Goal: Transaction & Acquisition: Purchase product/service

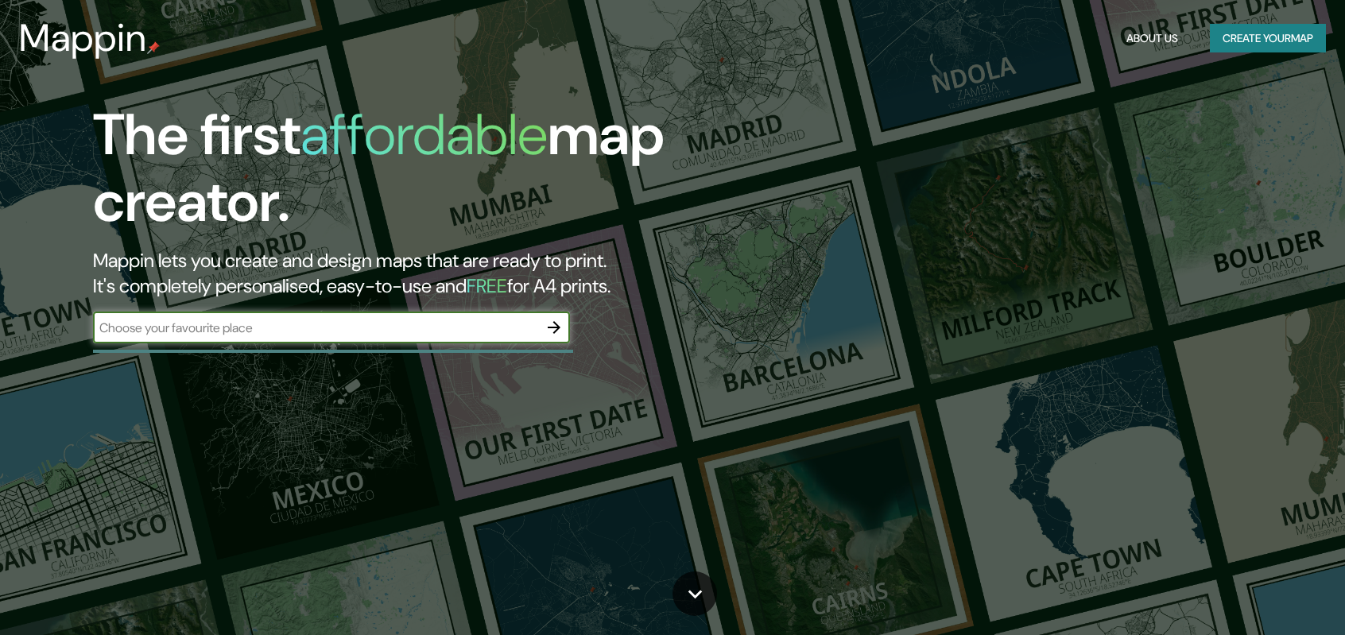
click at [183, 329] on input "text" at bounding box center [315, 328] width 445 height 18
type input "CUENCA ECUADOR"
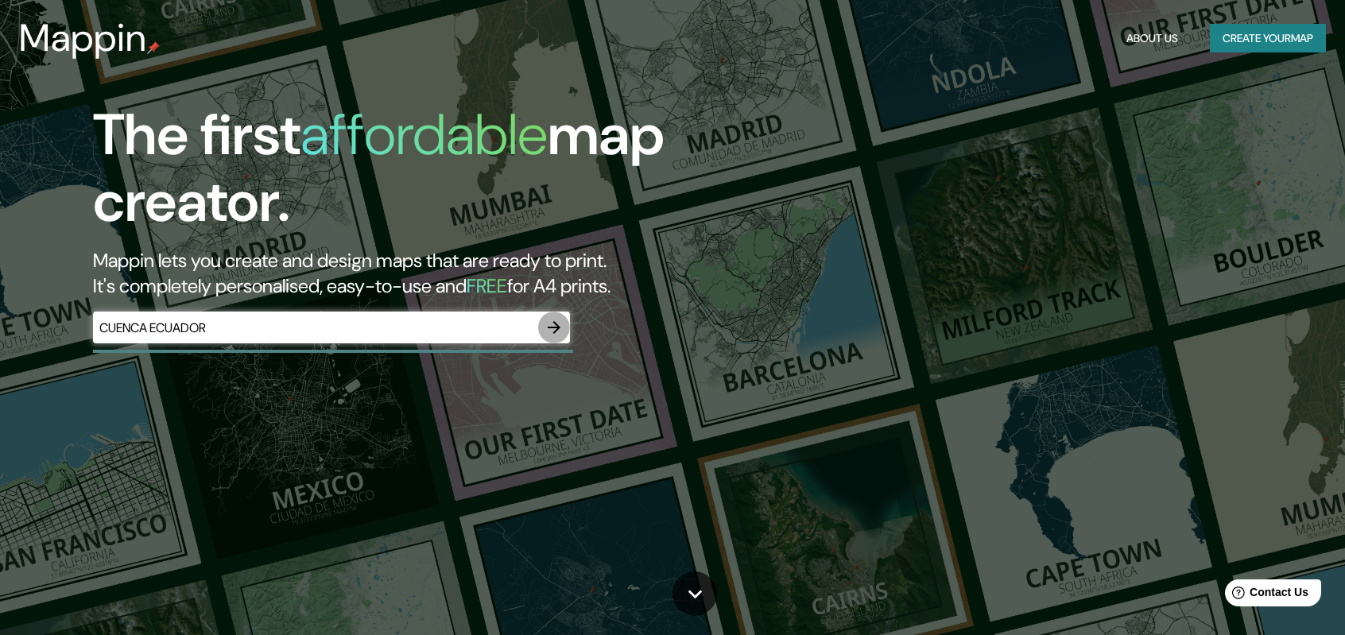
click at [552, 324] on icon "button" at bounding box center [553, 327] width 19 height 19
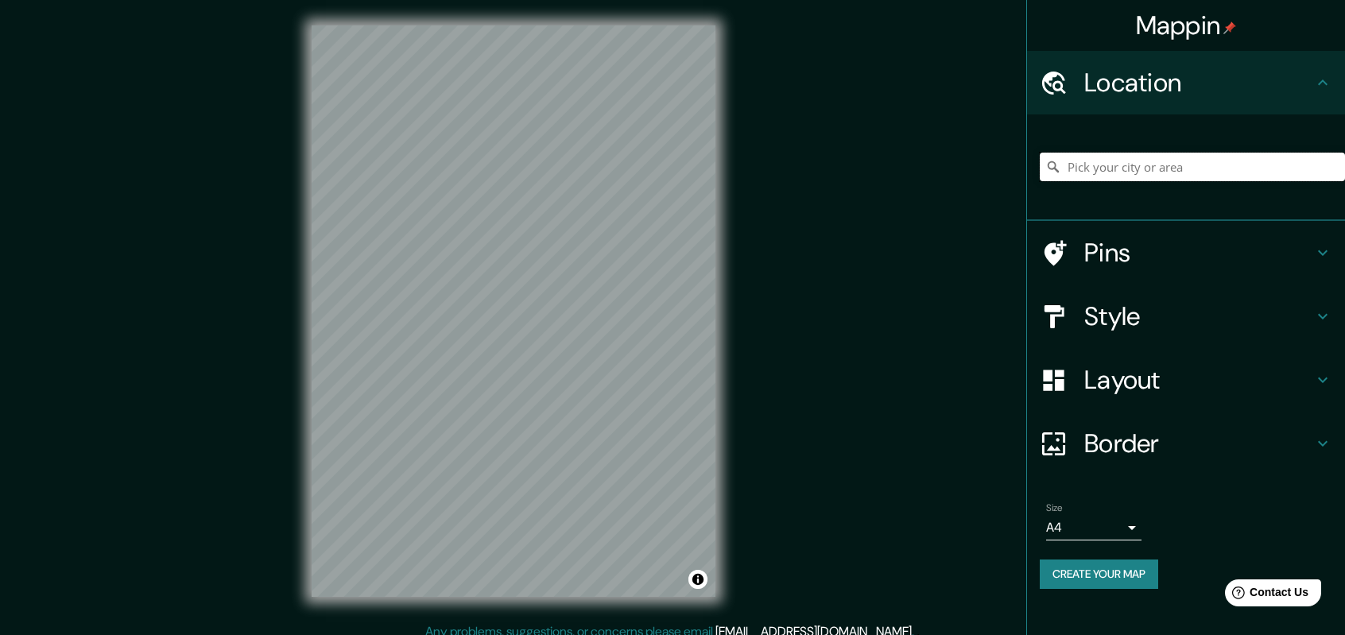
click at [1192, 155] on input "Pick your city or area" at bounding box center [1192, 167] width 305 height 29
click at [1147, 169] on input "Pick your city or area" at bounding box center [1192, 167] width 305 height 29
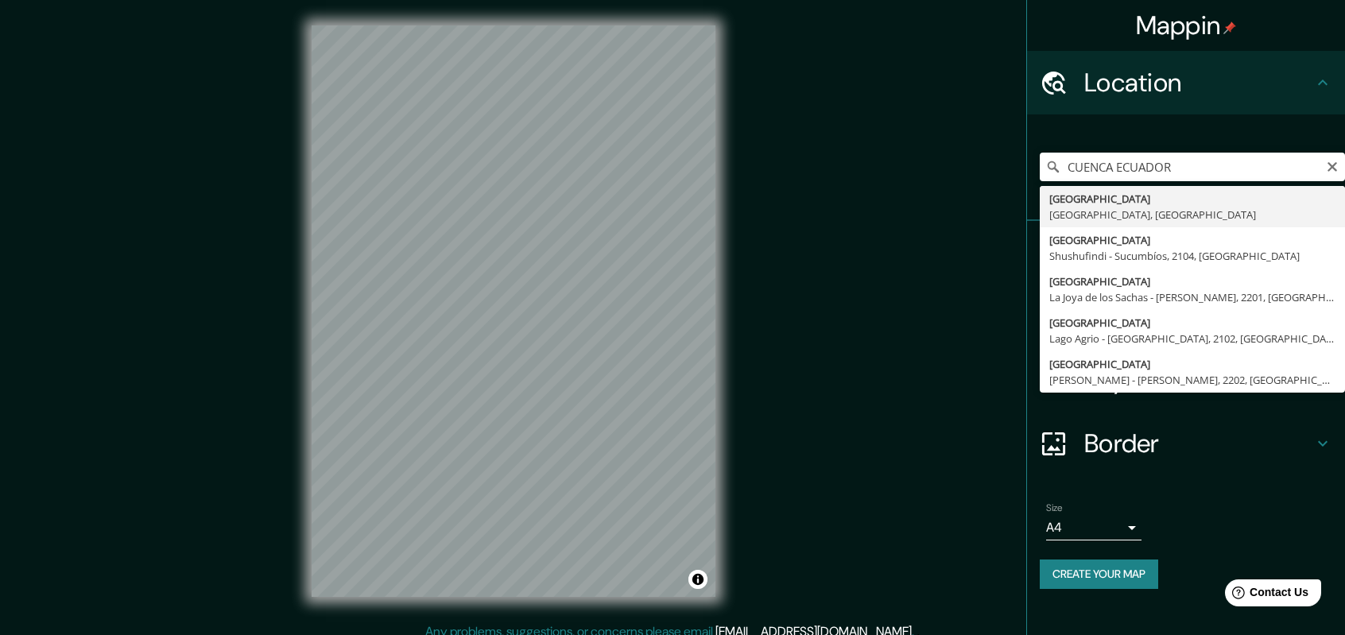
type input "Cuenca, Azuay, Ecuador"
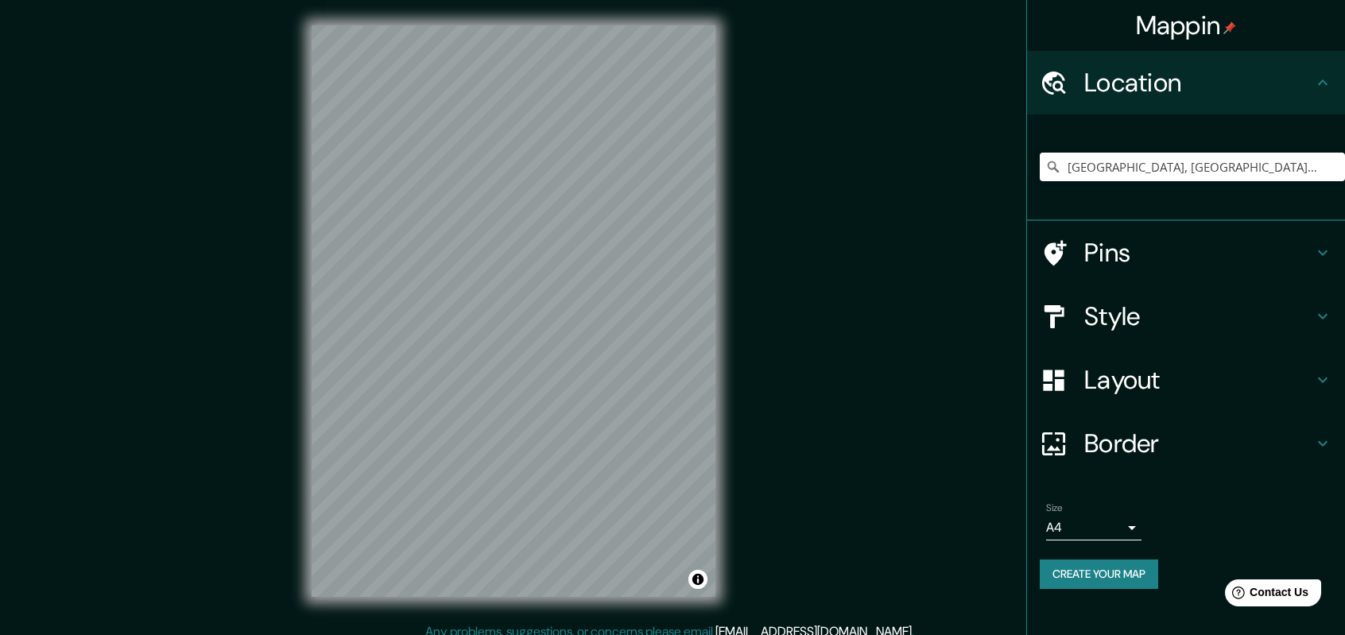
click at [1318, 247] on icon at bounding box center [1322, 252] width 19 height 19
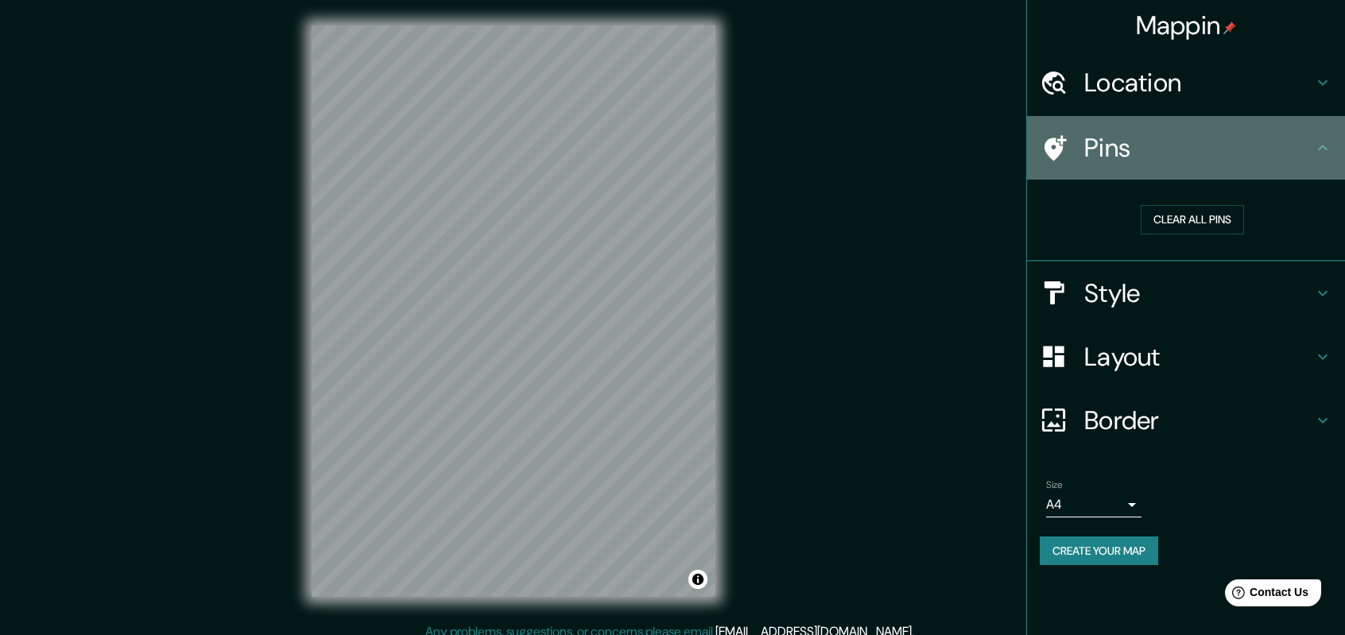
click at [1319, 152] on icon at bounding box center [1322, 147] width 19 height 19
click at [1322, 141] on icon at bounding box center [1322, 147] width 19 height 19
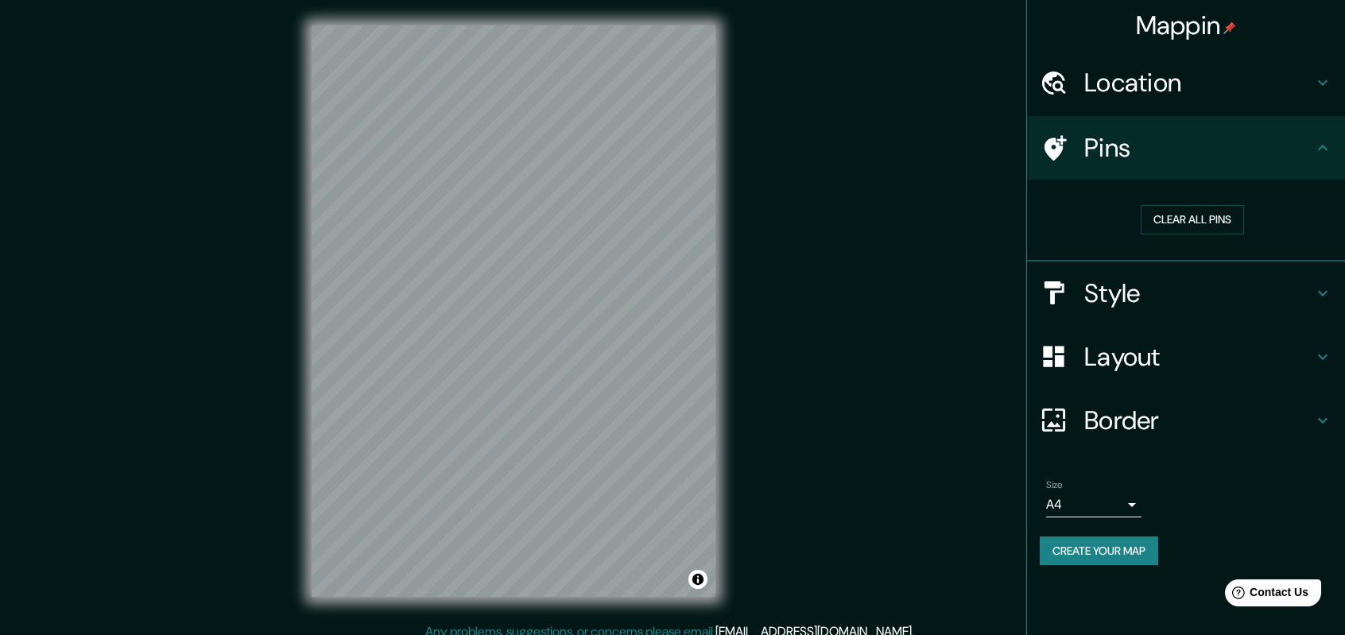
click at [1329, 287] on icon at bounding box center [1322, 293] width 19 height 19
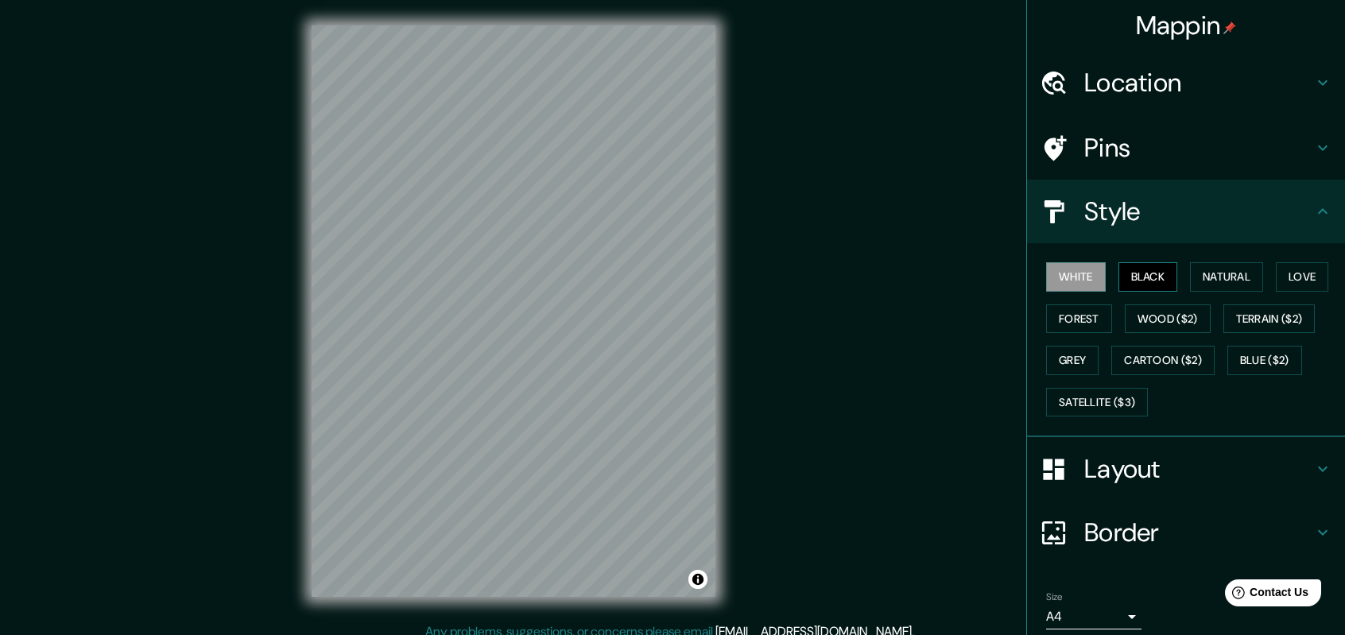
click at [1141, 273] on button "Black" at bounding box center [1148, 276] width 60 height 29
click at [1207, 278] on button "Natural" at bounding box center [1226, 276] width 73 height 29
click at [1080, 364] on button "Grey" at bounding box center [1072, 360] width 52 height 29
click at [1071, 318] on button "Forest" at bounding box center [1079, 318] width 66 height 29
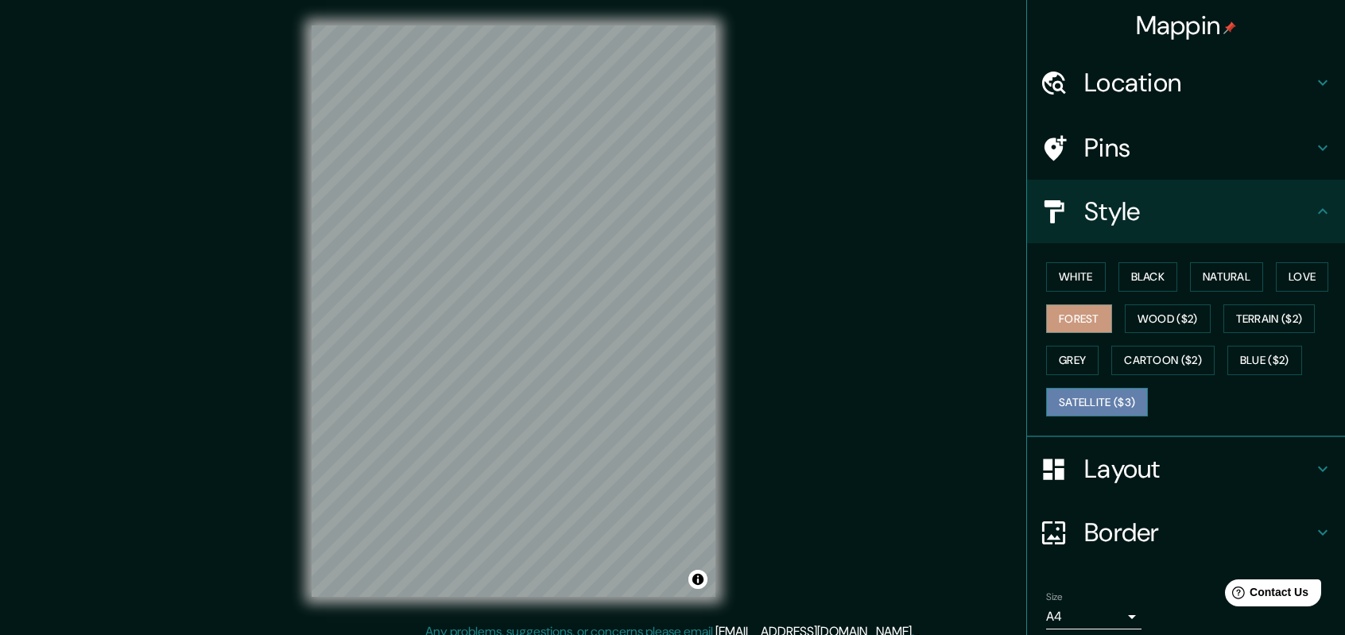
click at [1094, 404] on button "Satellite ($3)" at bounding box center [1097, 402] width 102 height 29
click at [1052, 267] on button "White" at bounding box center [1076, 276] width 60 height 29
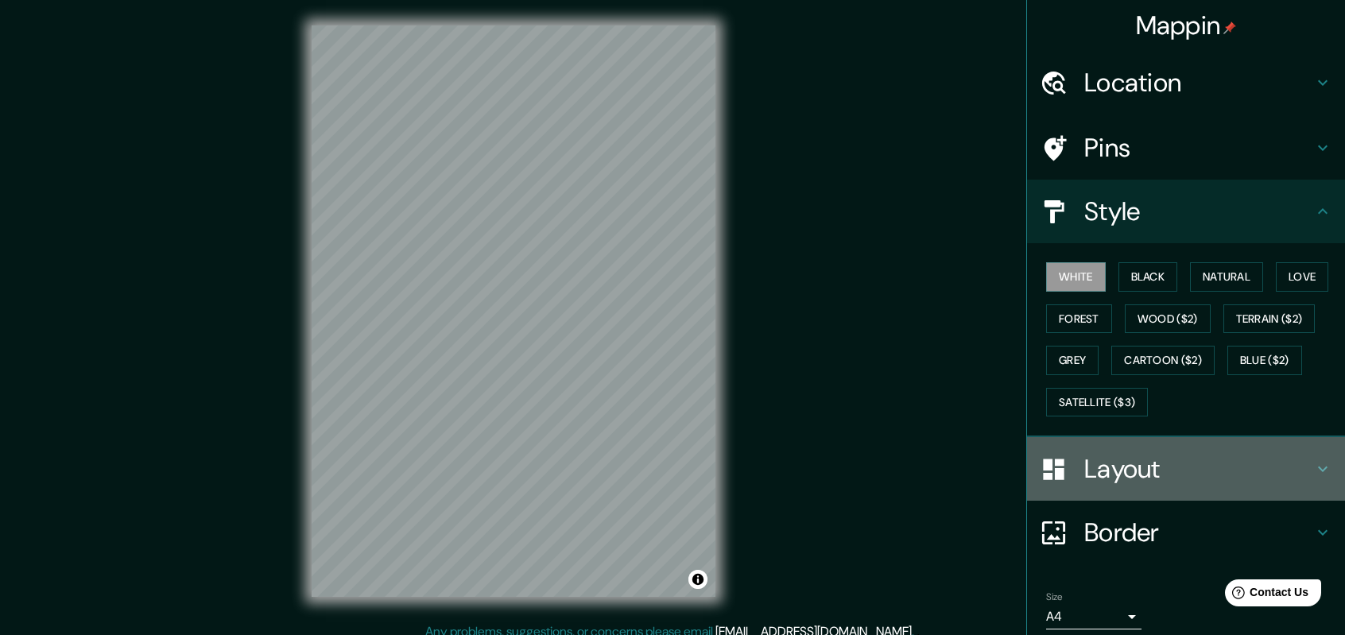
click at [1316, 459] on icon at bounding box center [1322, 468] width 19 height 19
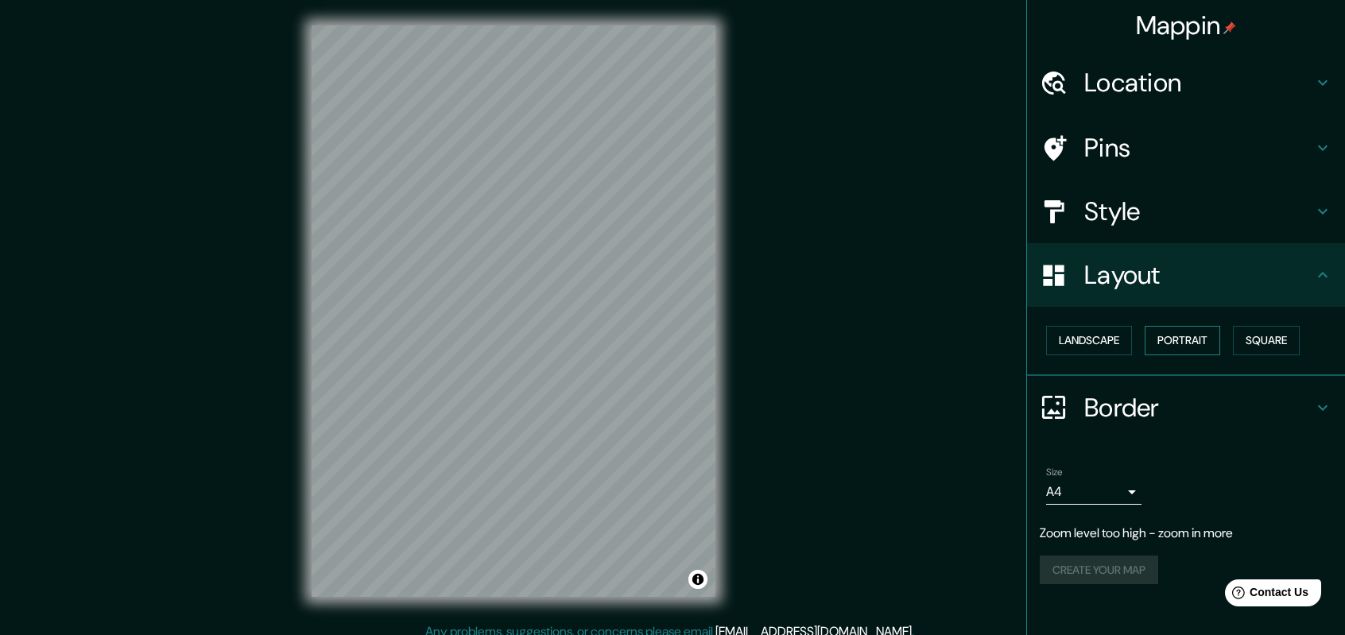
click at [1188, 343] on button "Portrait" at bounding box center [1183, 340] width 76 height 29
click at [1265, 343] on button "Square" at bounding box center [1266, 340] width 67 height 29
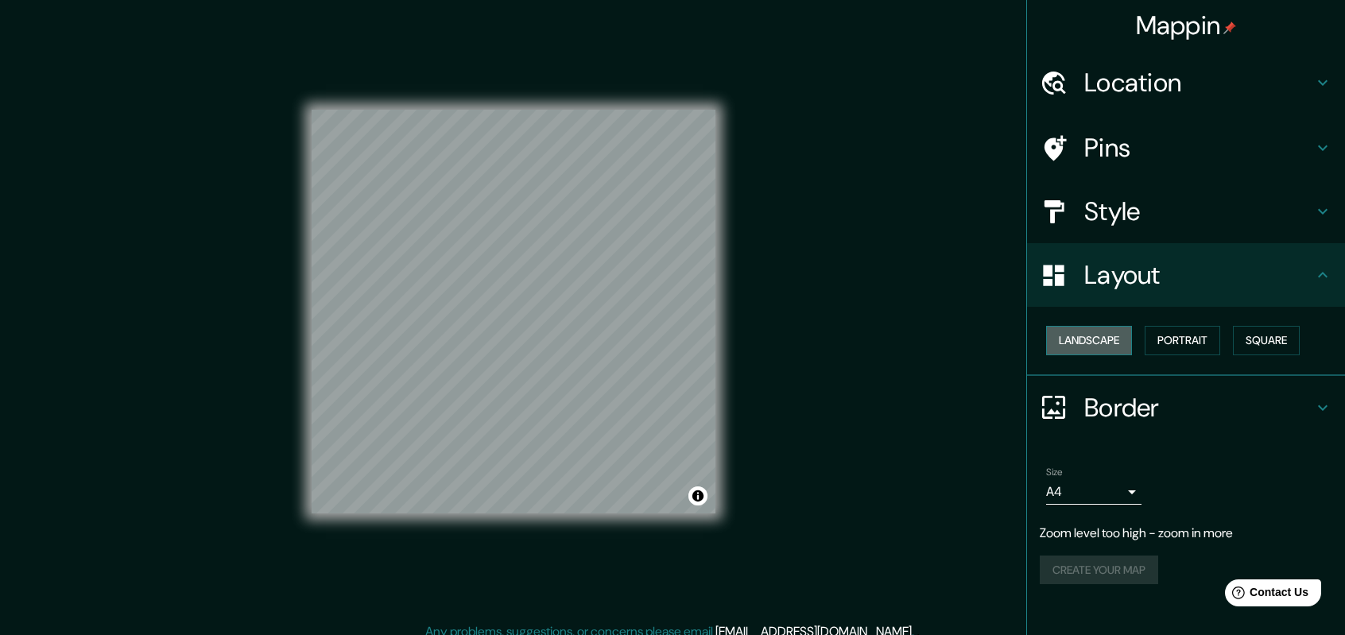
click at [1076, 343] on button "Landscape" at bounding box center [1089, 340] width 86 height 29
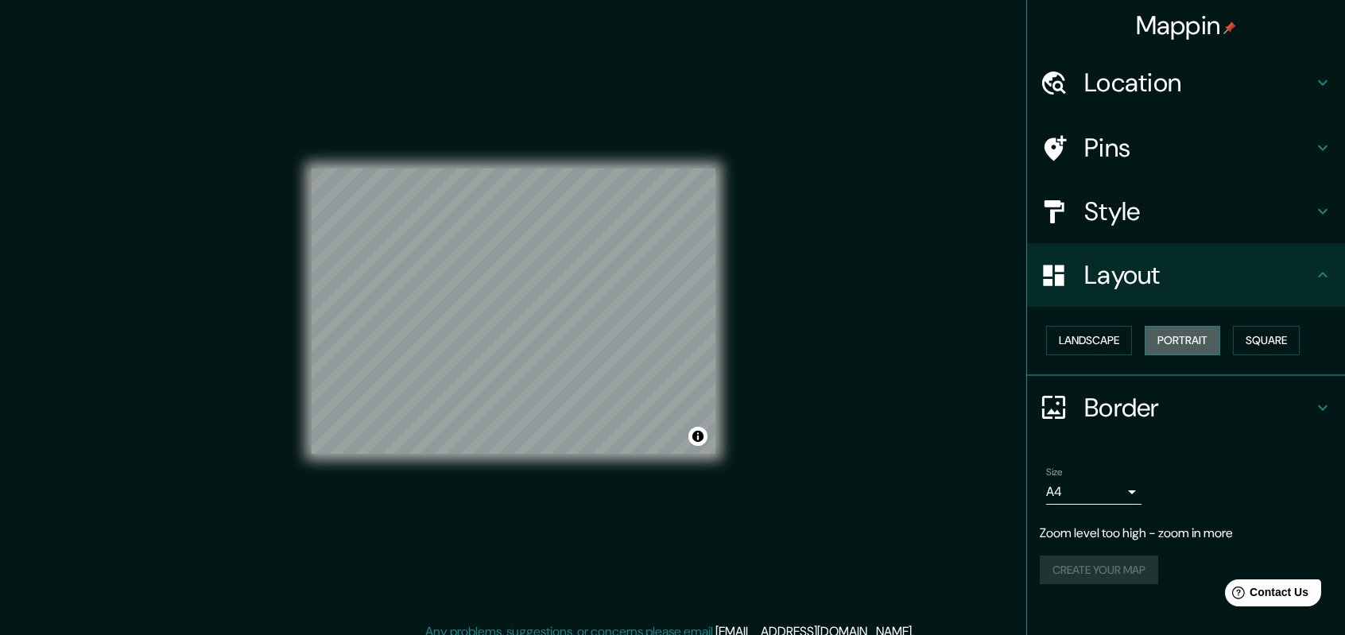
click at [1192, 336] on button "Portrait" at bounding box center [1183, 340] width 76 height 29
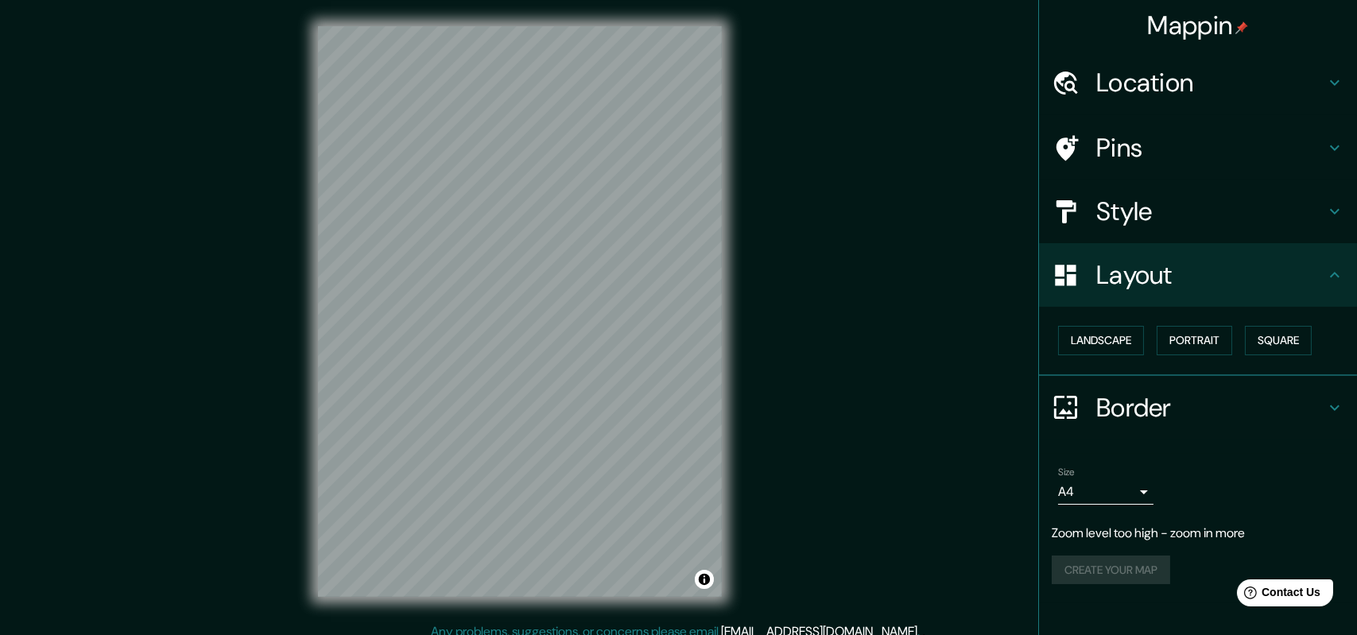
click at [1130, 489] on body "Mappin Location Cuenca, Azuay, Ecuador Pins Style Layout Landscape Portrait Squ…" at bounding box center [678, 317] width 1357 height 635
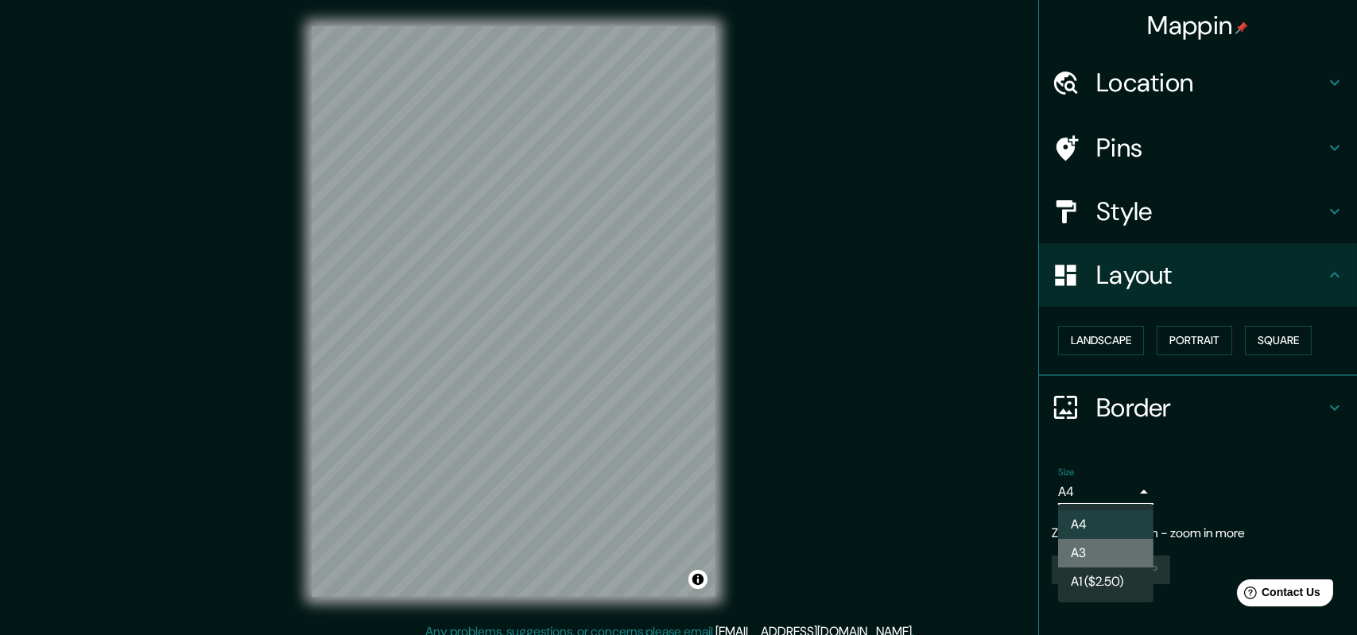
click at [1086, 547] on li "A3" at bounding box center [1105, 553] width 95 height 29
type input "a4"
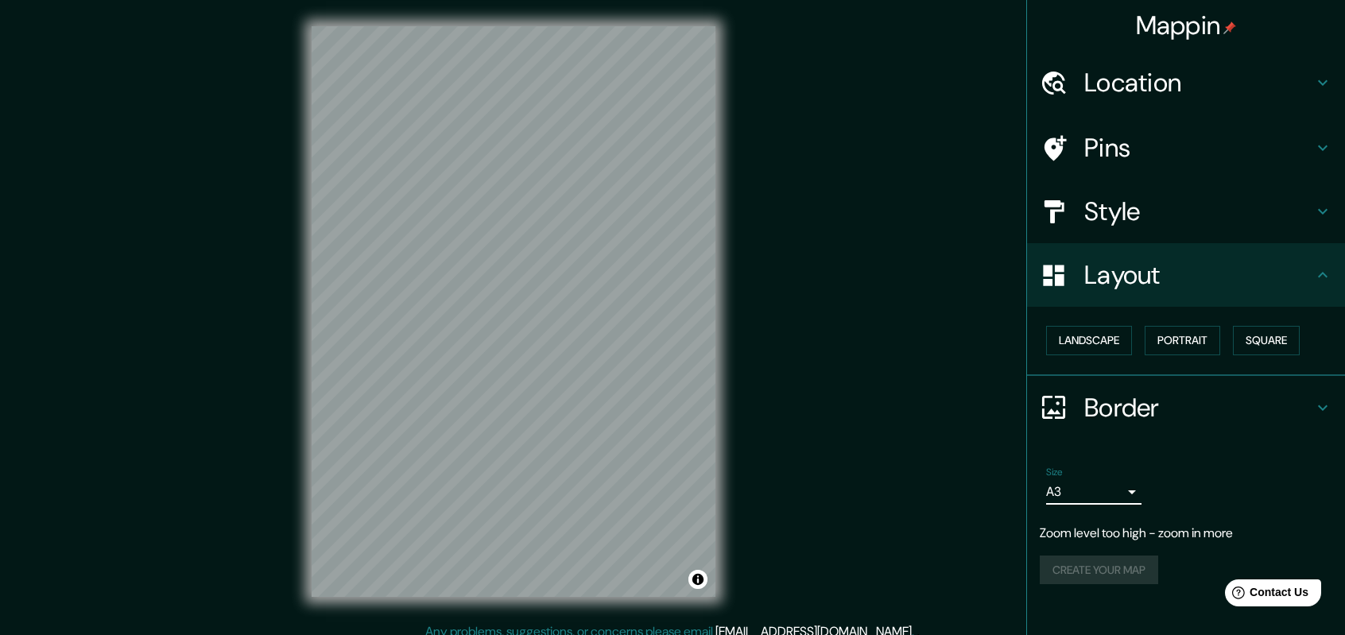
click at [1194, 75] on h4 "Location" at bounding box center [1198, 83] width 229 height 32
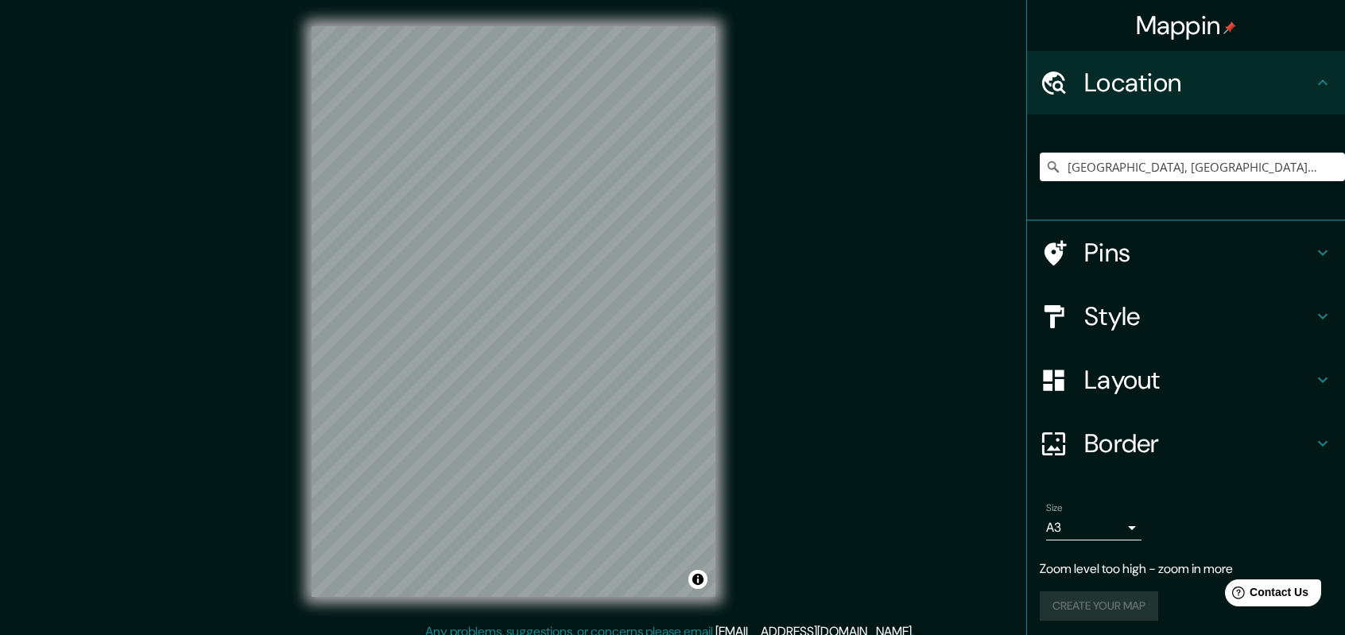
click at [1160, 258] on h4 "Pins" at bounding box center [1198, 253] width 229 height 32
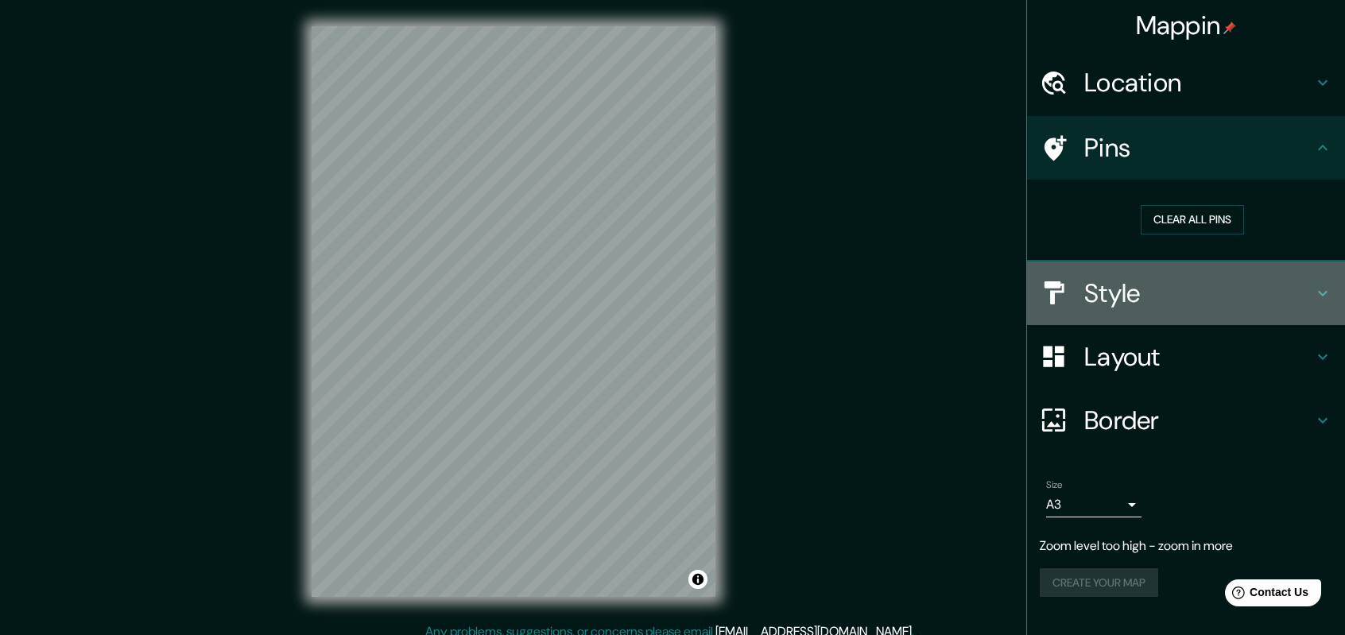
click at [1141, 282] on h4 "Style" at bounding box center [1198, 293] width 229 height 32
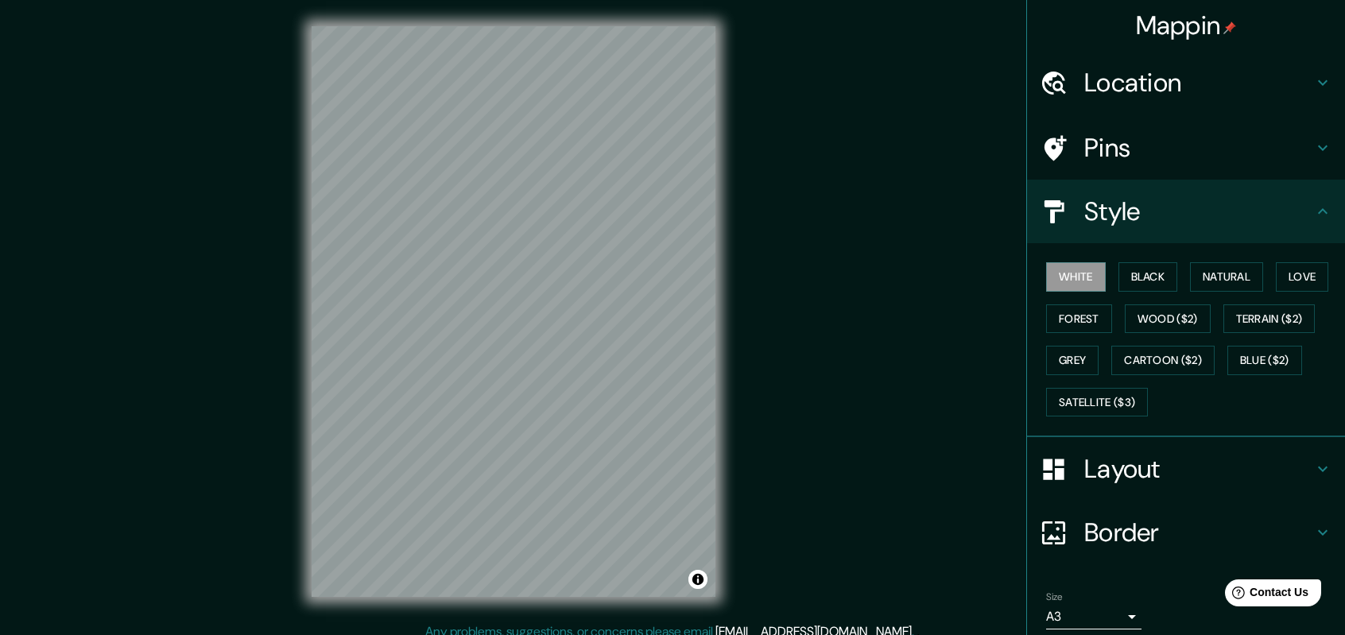
click at [1141, 282] on button "Black" at bounding box center [1148, 276] width 60 height 29
click at [1133, 72] on h4 "Location" at bounding box center [1198, 83] width 229 height 32
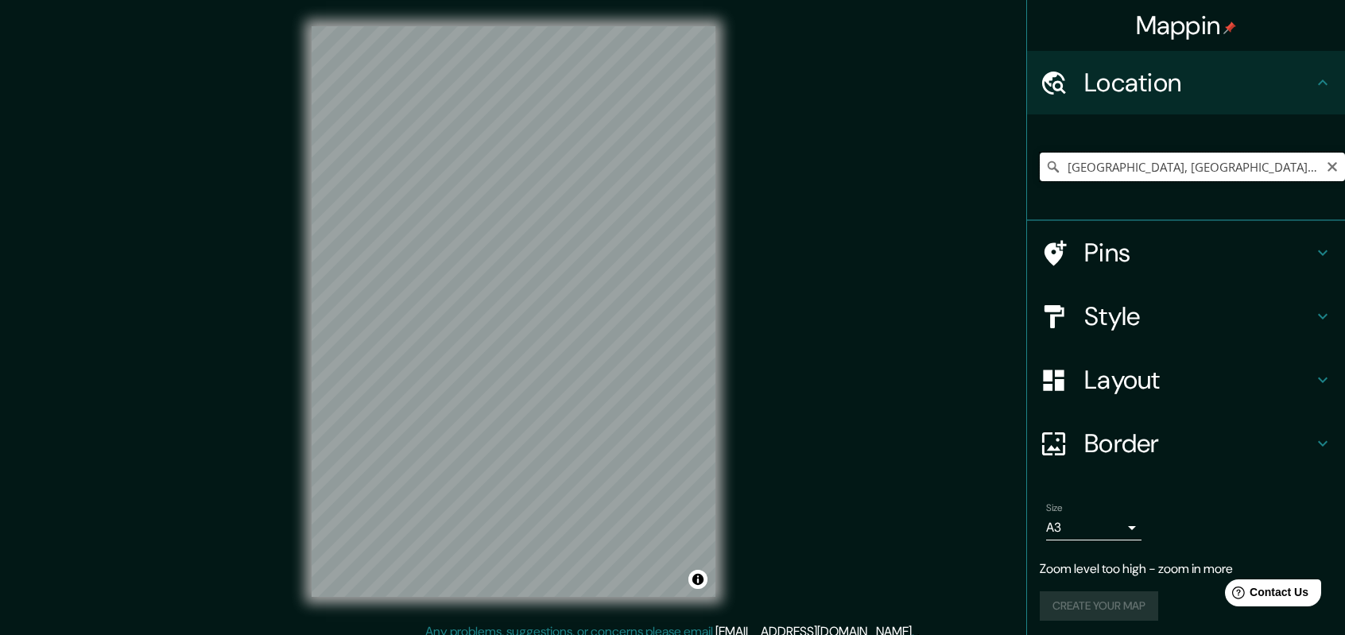
click at [1145, 166] on input "Cuenca, Azuay, Ecuador" at bounding box center [1192, 167] width 305 height 29
click at [1240, 153] on input "Cuenca, Azuay, Ecuador" at bounding box center [1192, 167] width 305 height 29
drag, startPoint x: 1238, startPoint y: 155, endPoint x: 951, endPoint y: 162, distance: 286.2
click at [951, 162] on div "Mappin Location Cuenca, Azuay, Ecuador Pins Style Layout Border Choose a border…" at bounding box center [672, 324] width 1345 height 648
drag, startPoint x: 1122, startPoint y: 165, endPoint x: 1002, endPoint y: 165, distance: 120.0
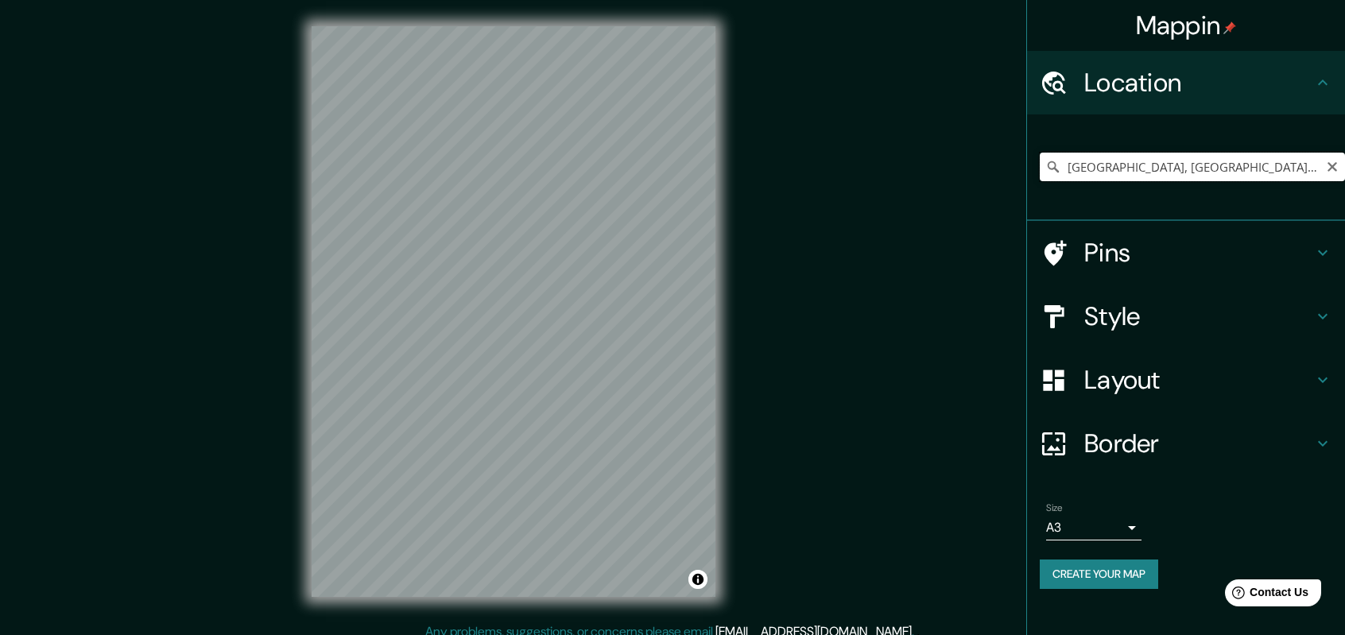
click at [1002, 165] on div "Mappin Location Guayaquil, Guayas, Ecuador Guayaquil Guayas, Ecuador Guayaquil …" at bounding box center [672, 324] width 1345 height 648
click at [1169, 169] on input "Cuenca, General Antonio Elizalde - Guayas, 0916, Ecuador" at bounding box center [1192, 167] width 305 height 29
drag, startPoint x: 1305, startPoint y: 168, endPoint x: 1115, endPoint y: 167, distance: 190.0
click at [1115, 167] on input "Cuenca, General Antonio Elizalde - Guayas, 0916, Ecuador" at bounding box center [1192, 167] width 305 height 29
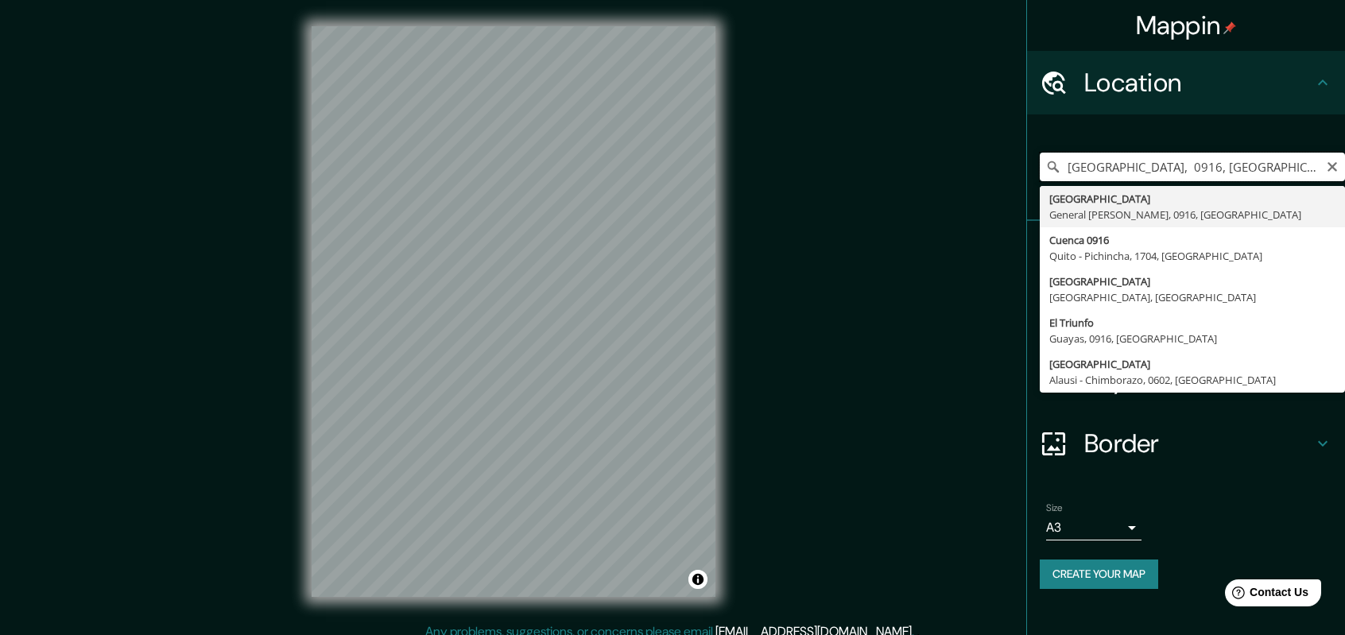
drag, startPoint x: 1220, startPoint y: 166, endPoint x: 1121, endPoint y: 165, distance: 99.4
click at [1121, 165] on input "Cuenca, 0916, Ecuador" at bounding box center [1192, 167] width 305 height 29
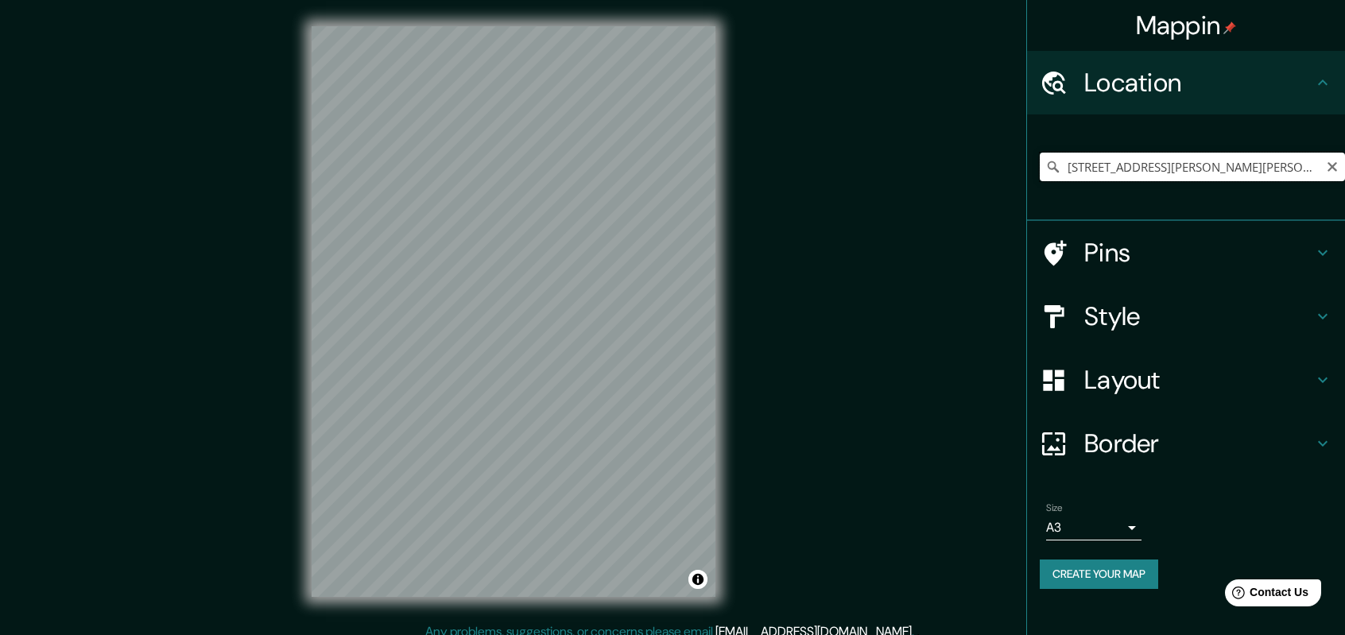
click at [1166, 169] on input "Calle Calderón De La Barca, 16001 Cuenca, provincia de Cuenca, España" at bounding box center [1192, 167] width 305 height 29
click at [1165, 168] on input "Calle Calderón De La Barca, 16001 Cuenca, provincia de Cuenca, España" at bounding box center [1192, 167] width 305 height 29
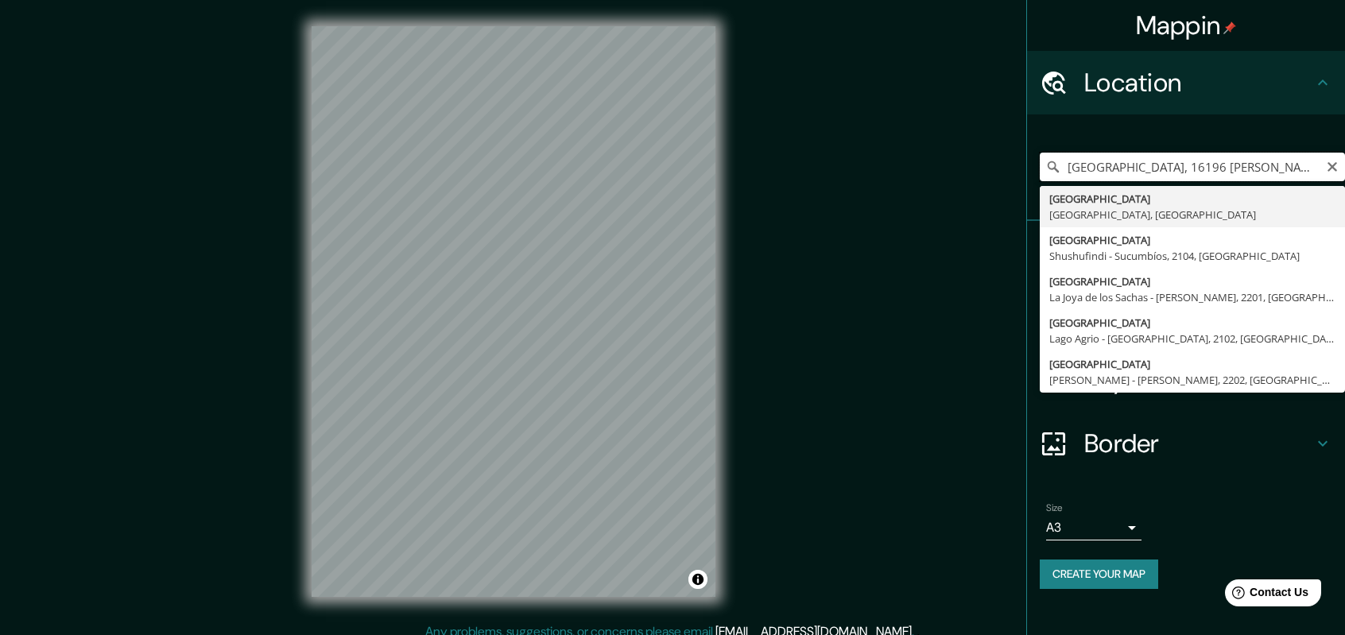
click at [1236, 158] on input "Calle Del Parque, 16196 Villar de Olalla, provincia de Cuenca, España" at bounding box center [1192, 167] width 305 height 29
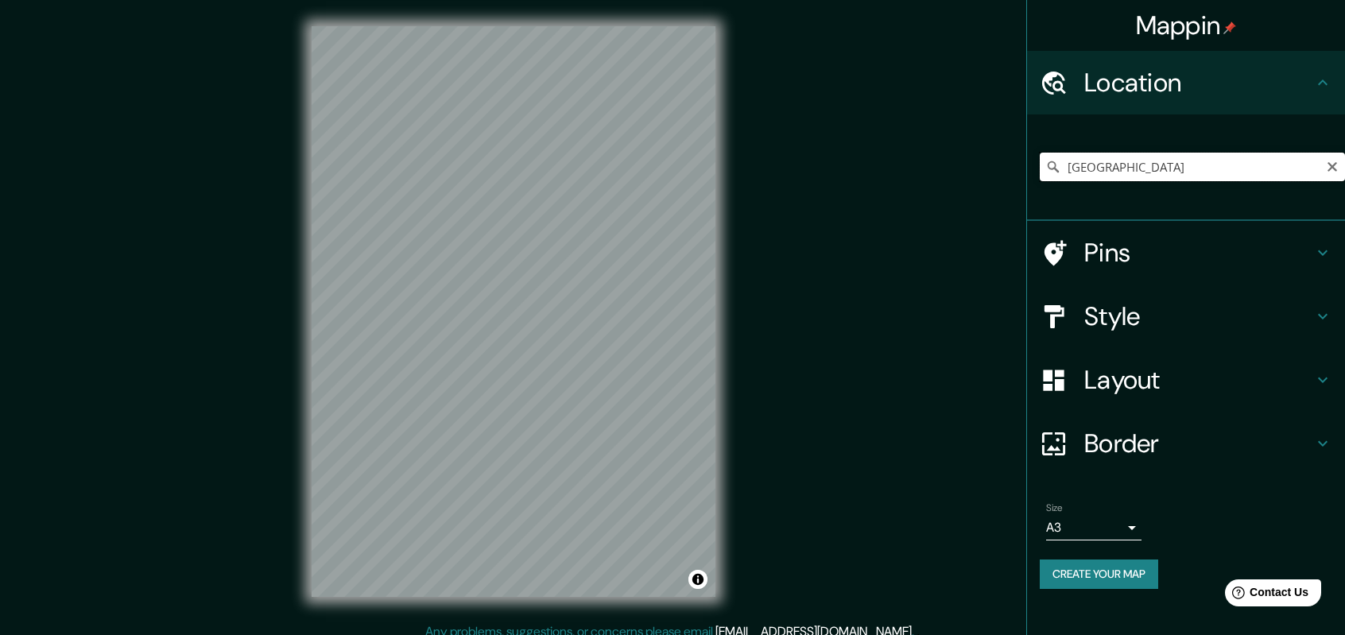
drag, startPoint x: 1133, startPoint y: 161, endPoint x: 1032, endPoint y: 161, distance: 100.9
click at [1032, 161] on div "Italia Italia provincia de Cuenca España" at bounding box center [1186, 167] width 318 height 107
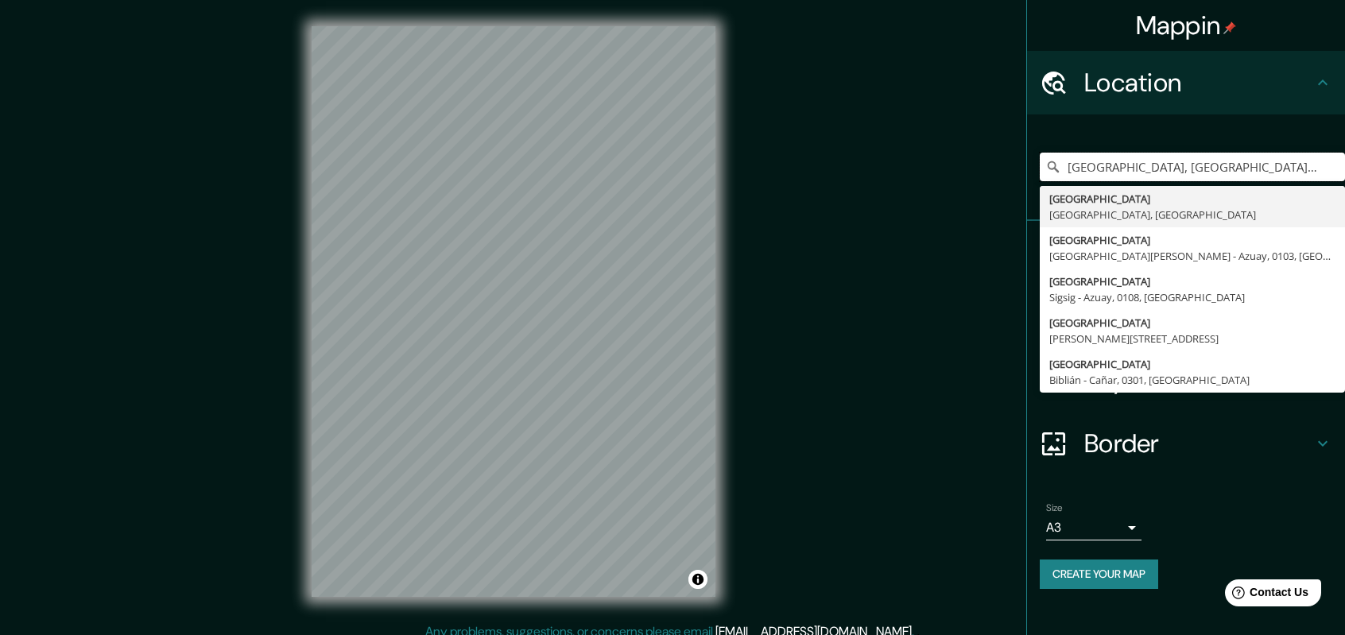
drag, startPoint x: 1208, startPoint y: 168, endPoint x: 1037, endPoint y: 168, distance: 171.7
click at [1037, 168] on div "Cuenca, Azuay, Ecuador Cuenca Azuay, Ecuador Cuenca San Fernando - Azuay, 0103,…" at bounding box center [1186, 167] width 318 height 107
type input "Luis Cordero, Cuenca - Azuay, 0101, Ecuador"
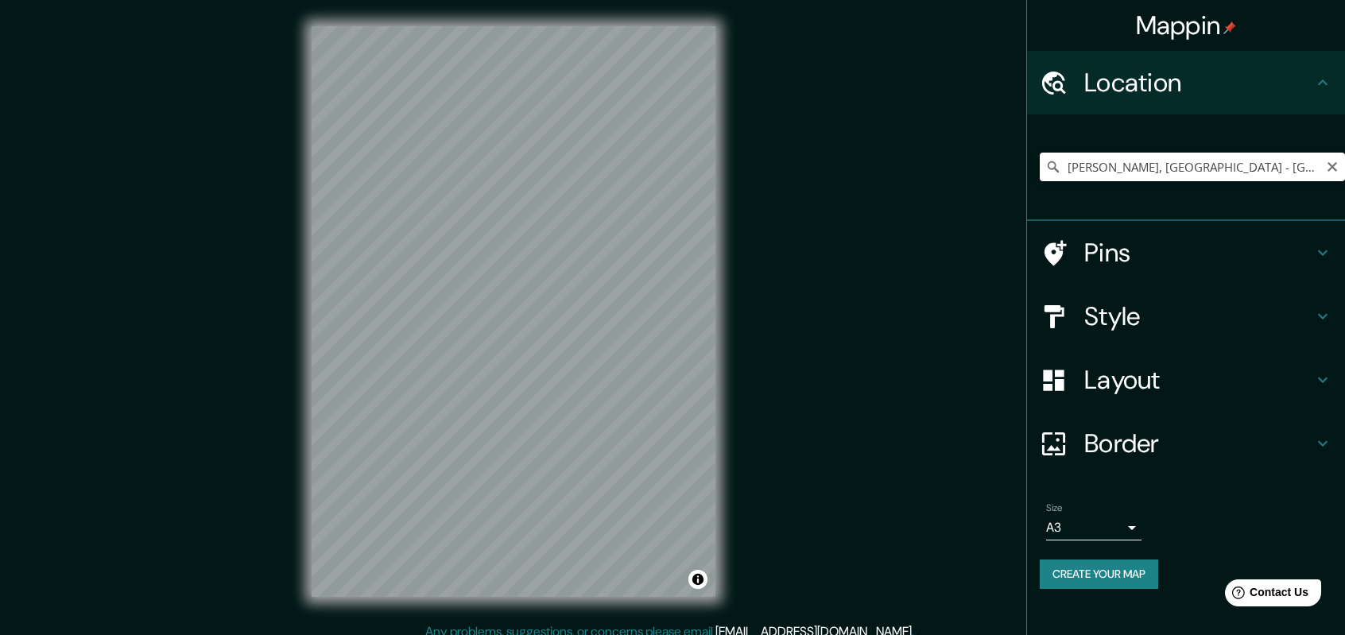
click at [1137, 319] on h4 "Style" at bounding box center [1198, 316] width 229 height 32
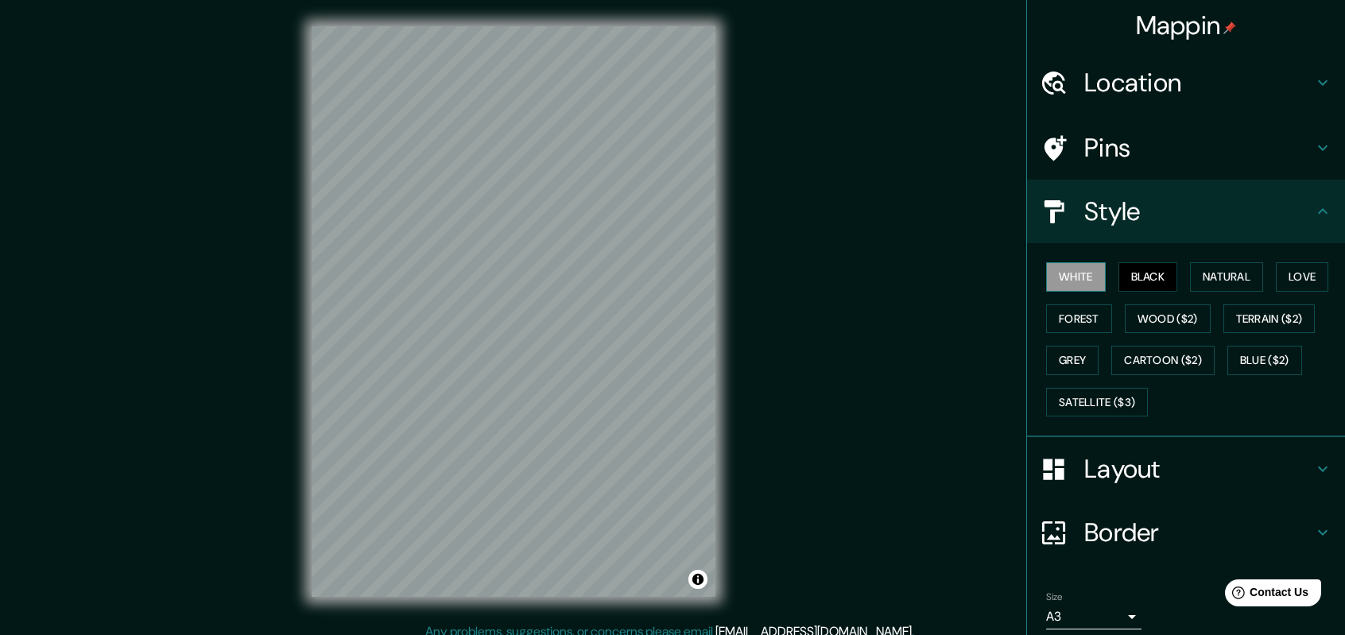
click at [1083, 277] on button "White" at bounding box center [1076, 276] width 60 height 29
click at [1152, 280] on button "Black" at bounding box center [1148, 276] width 60 height 29
click at [1060, 279] on button "White" at bounding box center [1076, 276] width 60 height 29
click at [1134, 274] on button "Black" at bounding box center [1148, 276] width 60 height 29
click at [1243, 272] on button "Natural" at bounding box center [1226, 276] width 73 height 29
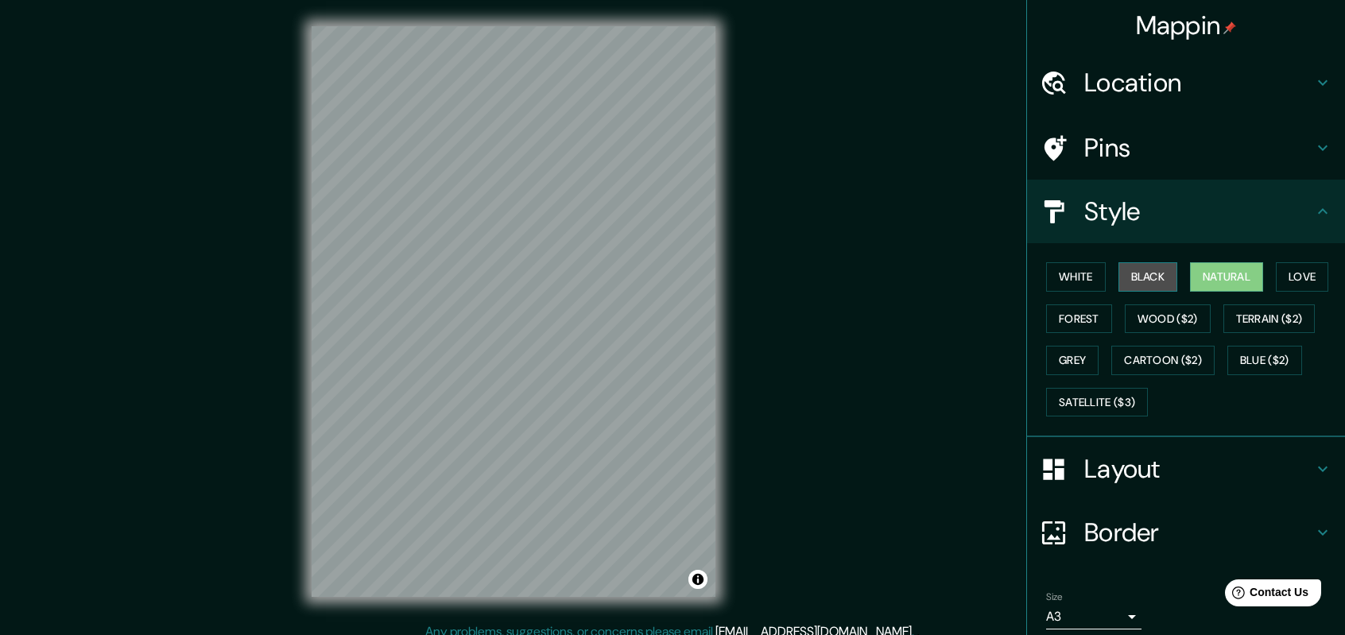
click at [1149, 277] on button "Black" at bounding box center [1148, 276] width 60 height 29
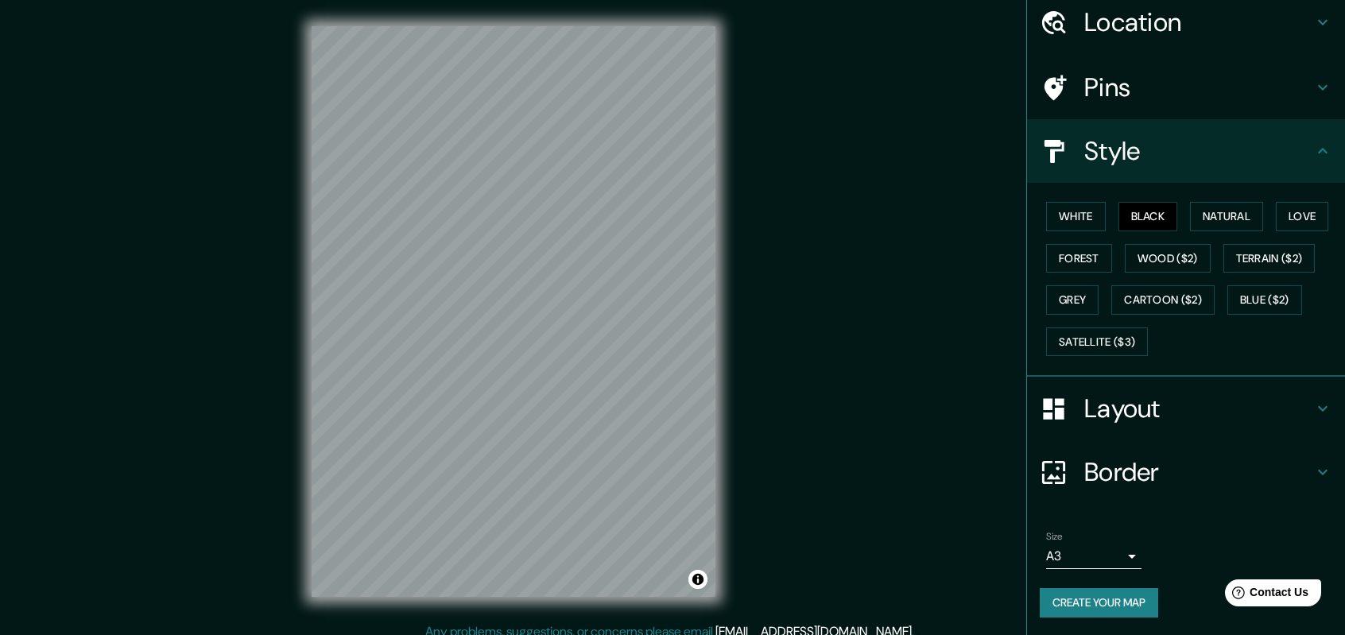
click at [1084, 595] on button "Create your map" at bounding box center [1099, 602] width 118 height 29
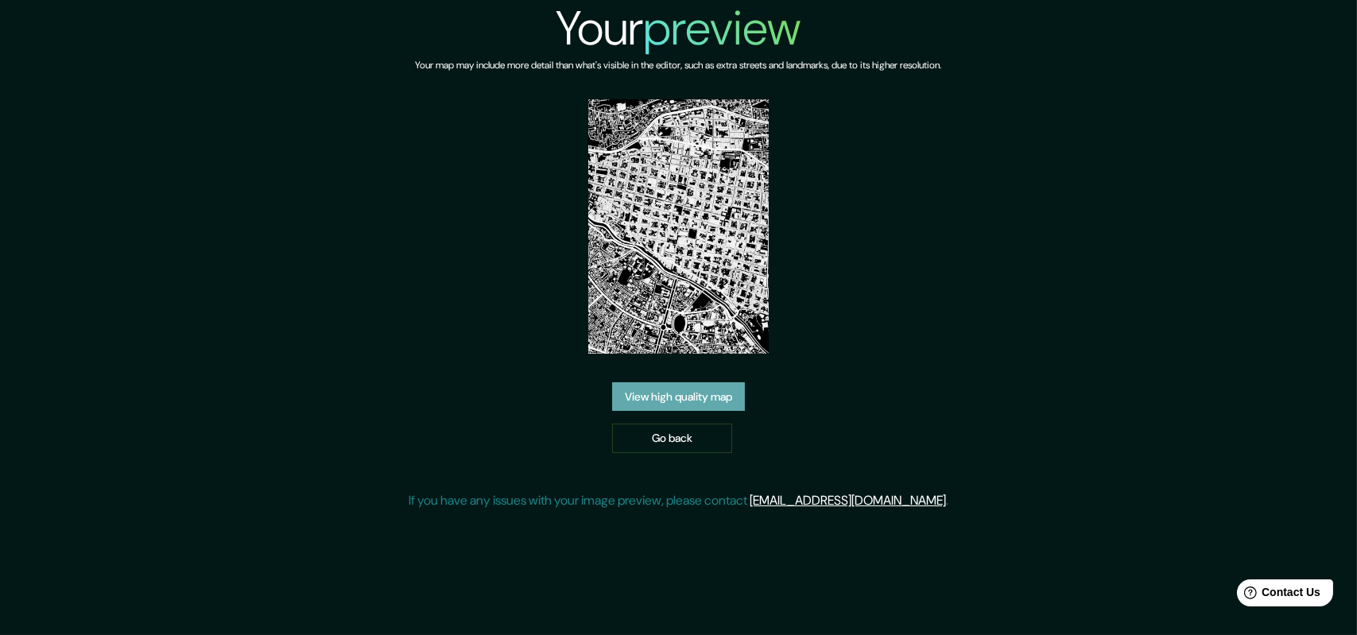
click at [685, 397] on link "View high quality map" at bounding box center [678, 396] width 133 height 29
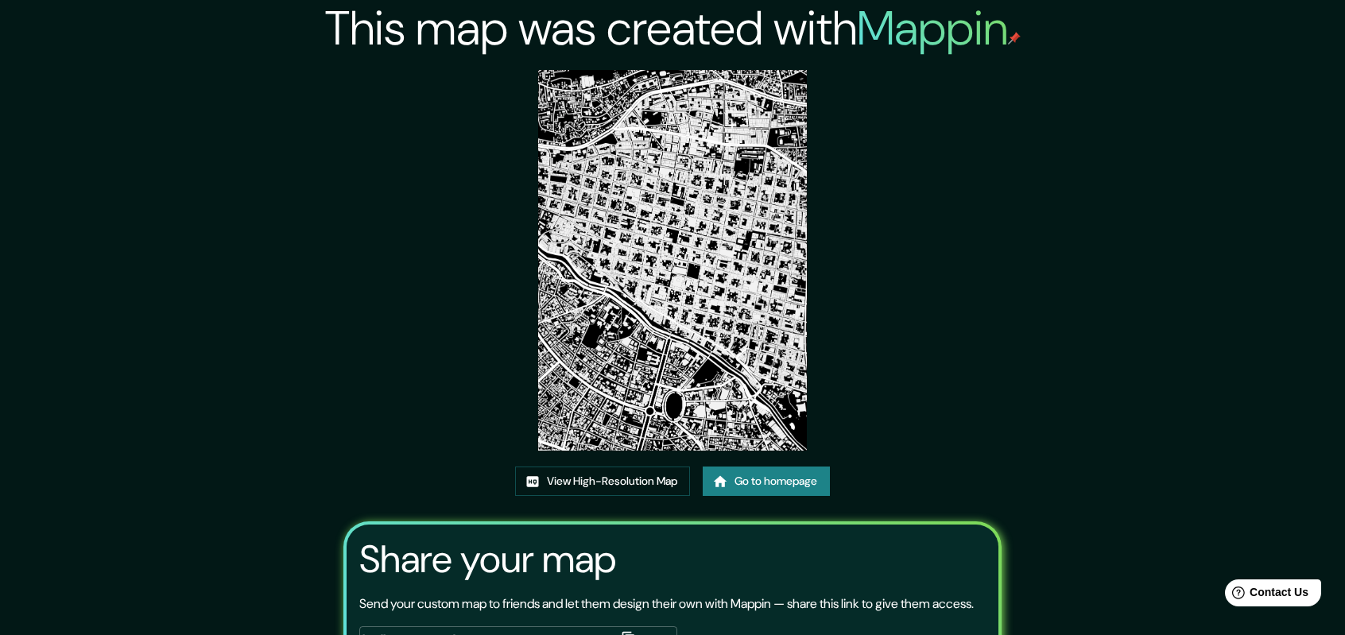
scroll to position [143, 0]
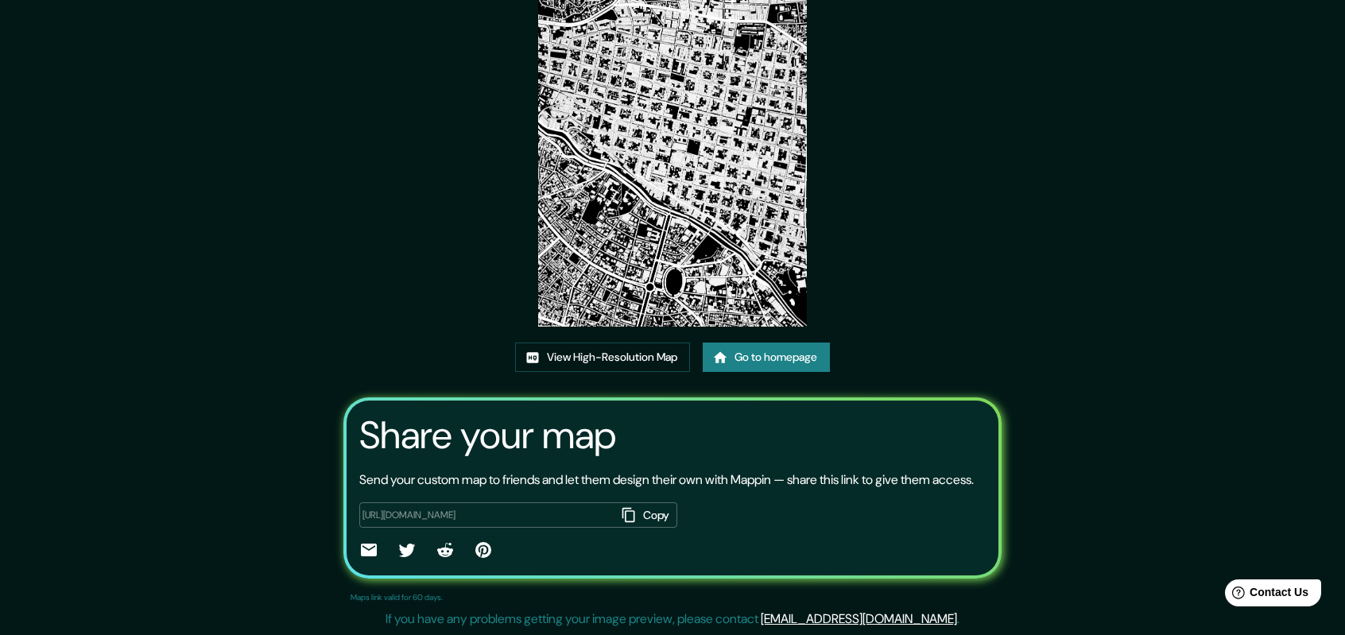
click at [601, 506] on div "https://app.mappin.pro/map/1a161803f66c96838a835e830b7de2202b80a09f?utm_source=…" at bounding box center [518, 515] width 318 height 26
click at [622, 513] on icon "button" at bounding box center [628, 515] width 13 height 14
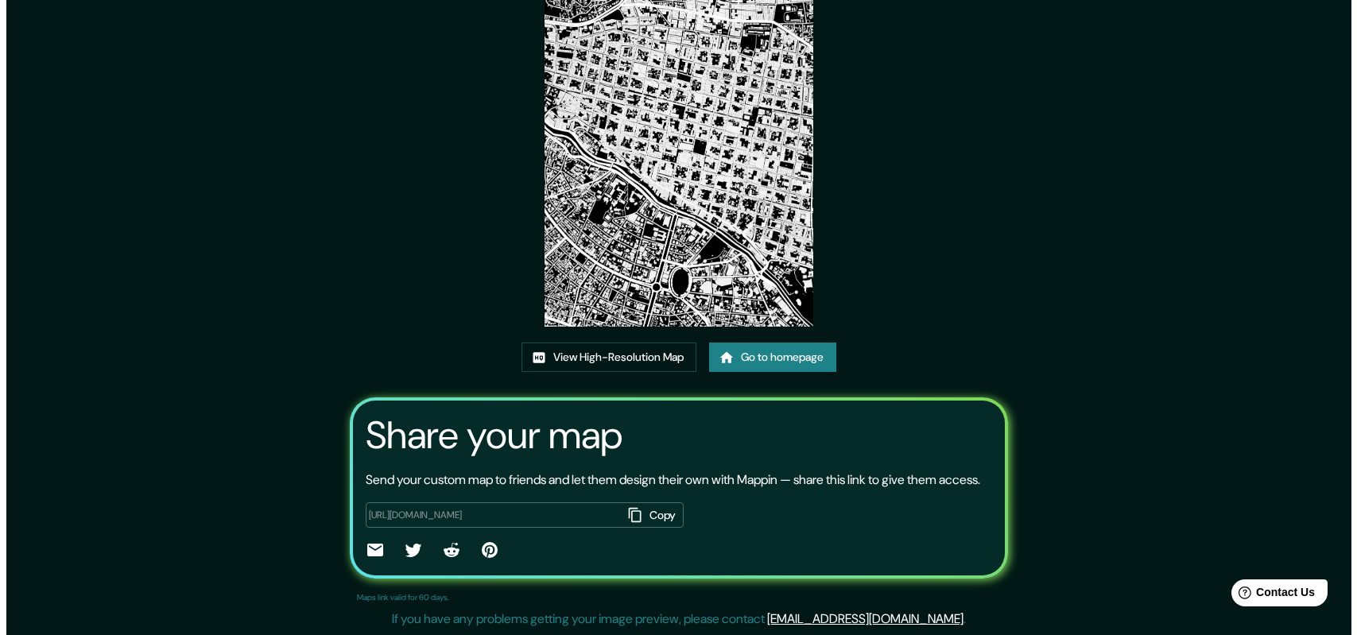
scroll to position [0, 0]
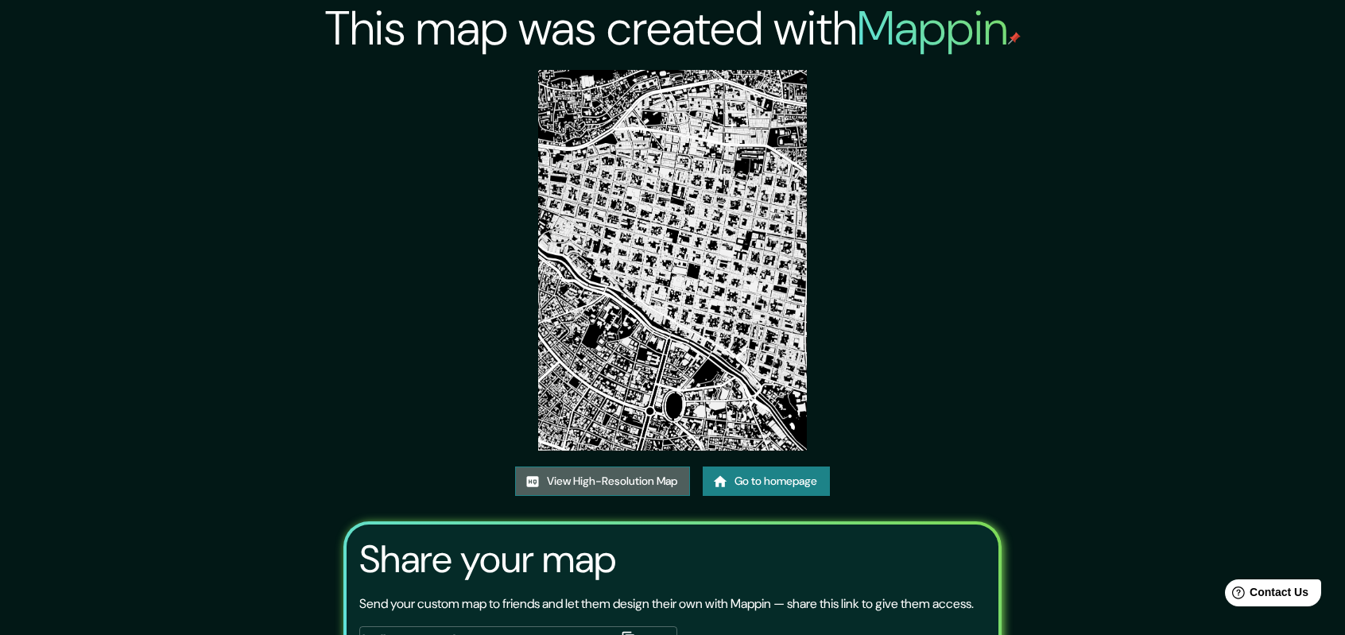
click at [606, 482] on link "View High-Resolution Map" at bounding box center [602, 481] width 175 height 29
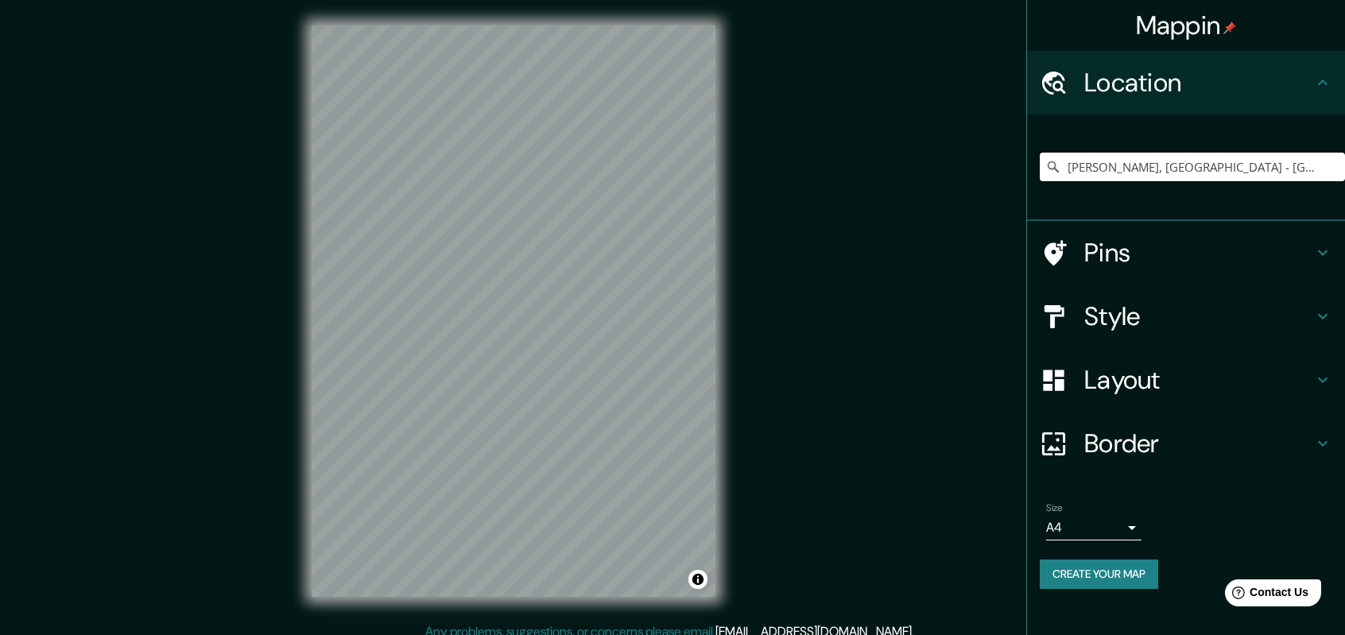
click at [1194, 165] on input "[PERSON_NAME], [GEOGRAPHIC_DATA] - [GEOGRAPHIC_DATA], 0101, [GEOGRAPHIC_DATA]" at bounding box center [1192, 167] width 305 height 29
click at [1292, 169] on input "[PERSON_NAME], [GEOGRAPHIC_DATA] - [GEOGRAPHIC_DATA], 0101, [GEOGRAPHIC_DATA]" at bounding box center [1192, 167] width 305 height 29
click at [1322, 168] on input "[PERSON_NAME], [GEOGRAPHIC_DATA] - [GEOGRAPHIC_DATA], 0101, [GEOGRAPHIC_DATA]" at bounding box center [1192, 167] width 305 height 29
drag, startPoint x: 1320, startPoint y: 168, endPoint x: 901, endPoint y: 169, distance: 419.7
click at [901, 169] on div "Mappin Location [PERSON_NAME], [GEOGRAPHIC_DATA] - [GEOGRAPHIC_DATA], 0101, [GE…" at bounding box center [672, 324] width 1345 height 648
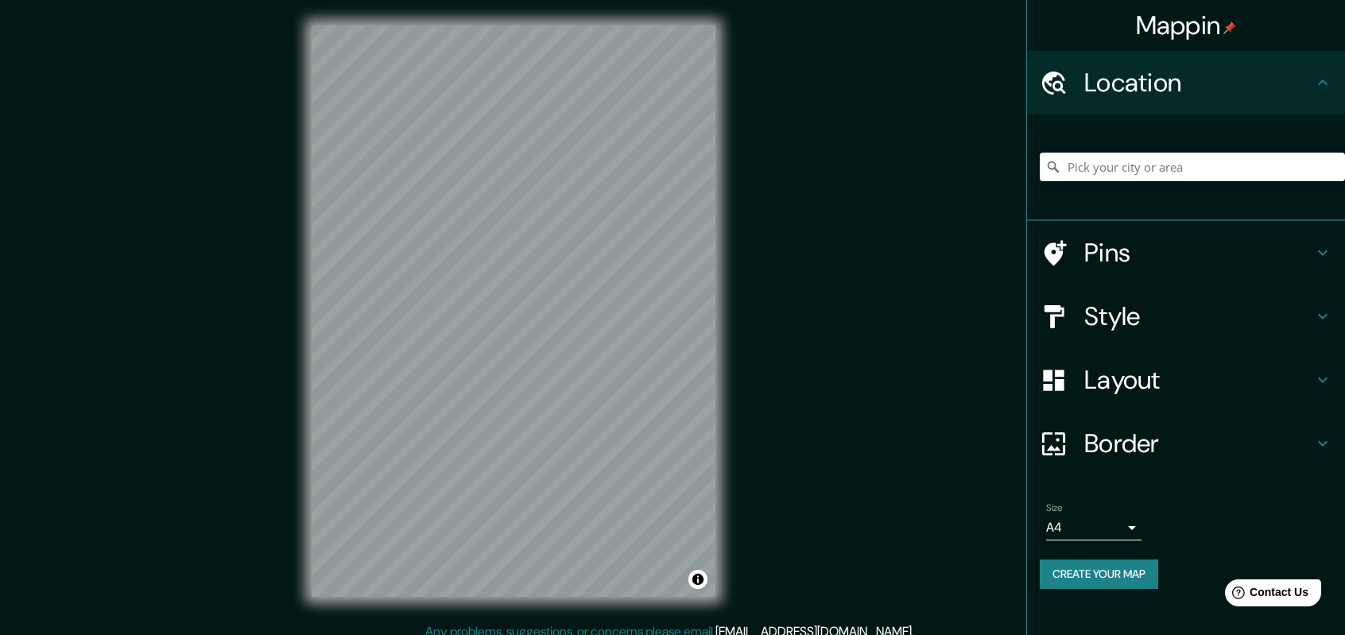
click at [1164, 171] on input "Pick your city or area" at bounding box center [1192, 167] width 305 height 29
click at [1161, 168] on input "[GEOGRAPHIC_DATA], [GEOGRAPHIC_DATA], [GEOGRAPHIC_DATA]" at bounding box center [1192, 167] width 305 height 29
paste input "[PERSON_NAME], [GEOGRAPHIC_DATA] - [GEOGRAPHIC_DATA], 0101"
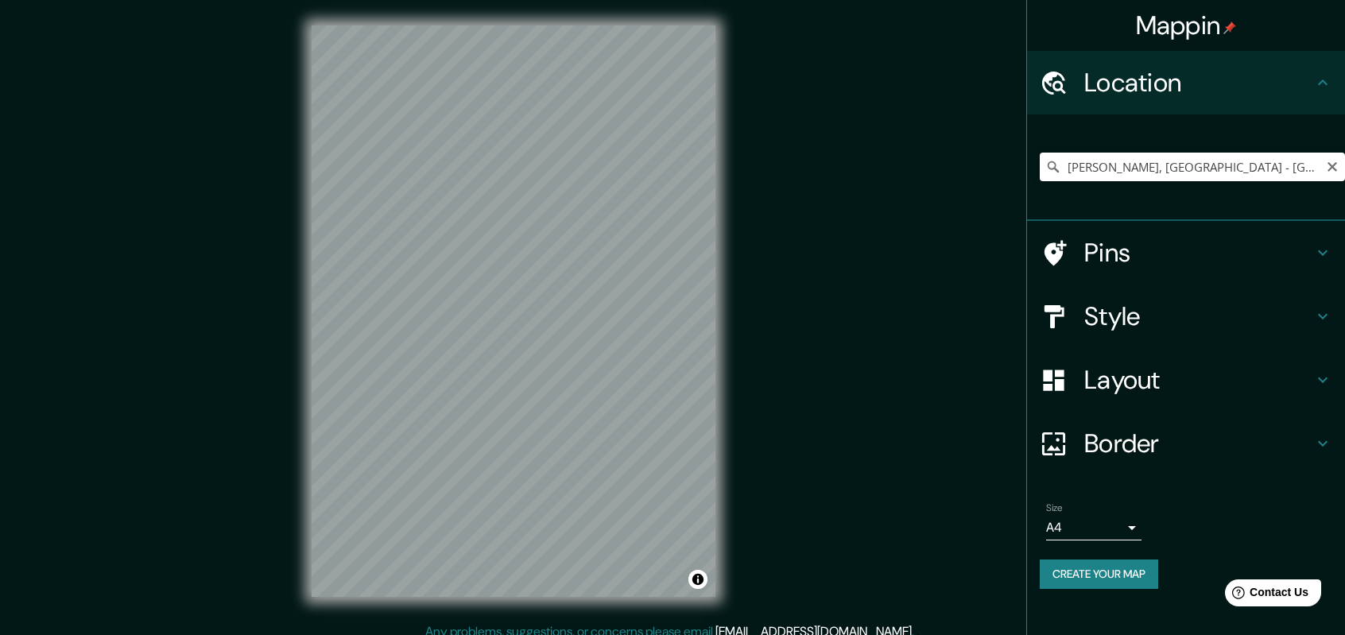
click at [790, 460] on div "Mappin Location [PERSON_NAME], [GEOGRAPHIC_DATA] - [GEOGRAPHIC_DATA], 0101, [GE…" at bounding box center [672, 324] width 1345 height 648
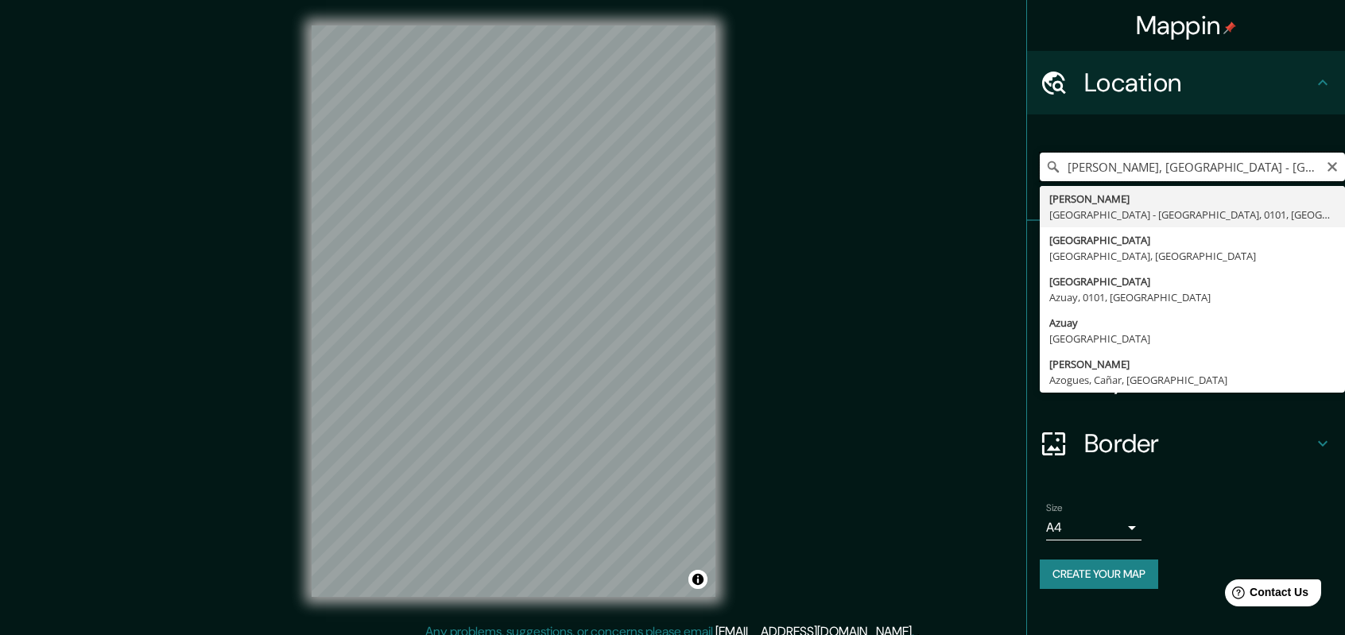
click at [1155, 165] on input "[PERSON_NAME], [GEOGRAPHIC_DATA] - [GEOGRAPHIC_DATA], 0101, [GEOGRAPHIC_DATA]" at bounding box center [1192, 167] width 305 height 29
click at [1128, 162] on input "[PERSON_NAME], [GEOGRAPHIC_DATA] - [GEOGRAPHIC_DATA], 0101, [GEOGRAPHIC_DATA]" at bounding box center [1192, 167] width 305 height 29
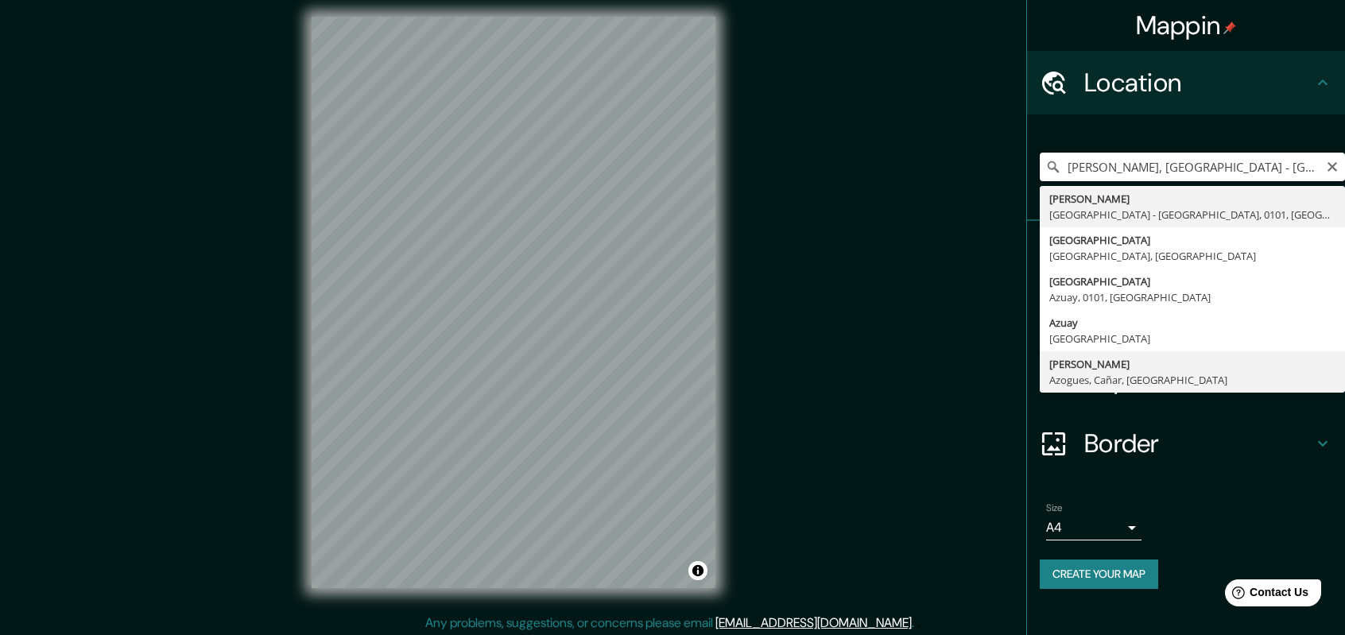
scroll to position [13, 0]
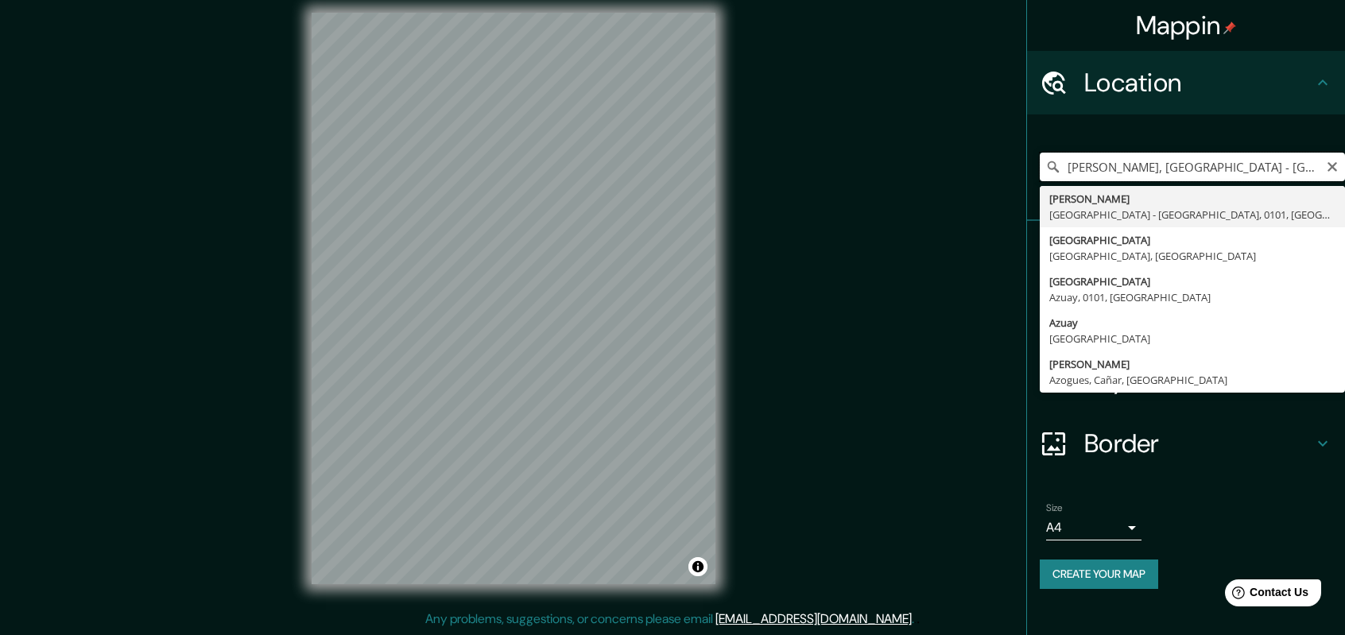
drag, startPoint x: 1141, startPoint y: 168, endPoint x: 990, endPoint y: 187, distance: 152.2
click at [990, 187] on div "Mappin Location [PERSON_NAME], [GEOGRAPHIC_DATA] - [GEOGRAPHIC_DATA], 0101, [GE…" at bounding box center [672, 311] width 1345 height 648
type input "[GEOGRAPHIC_DATA], [GEOGRAPHIC_DATA], 0102, [GEOGRAPHIC_DATA]"
